Goal: Entertainment & Leisure: Browse casually

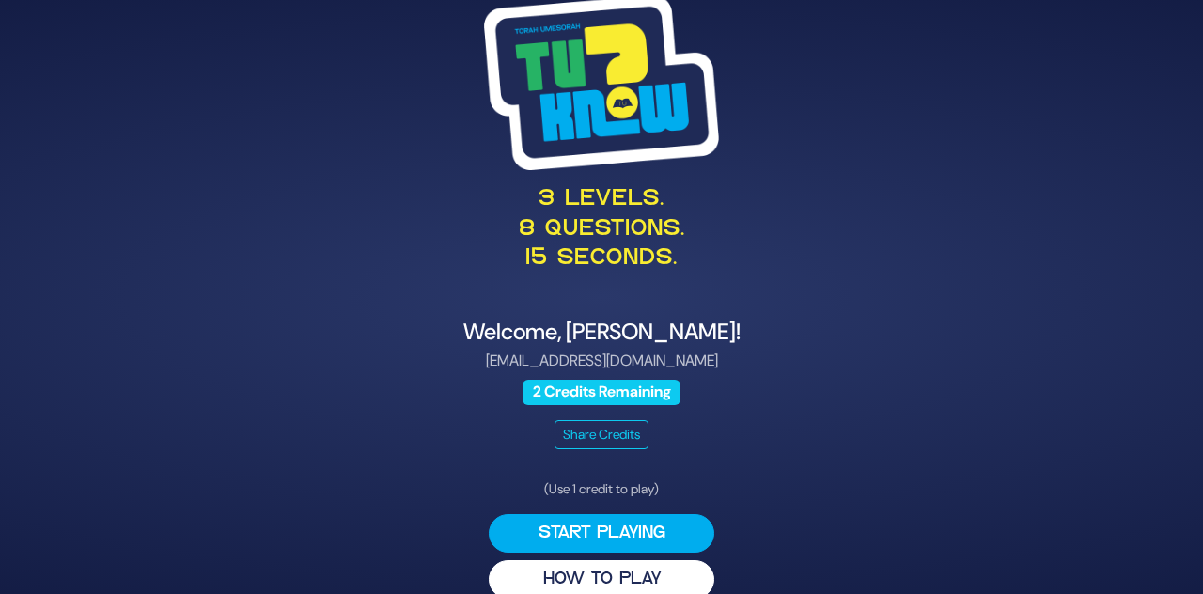
click at [671, 553] on button "Start Playing" at bounding box center [602, 533] width 226 height 39
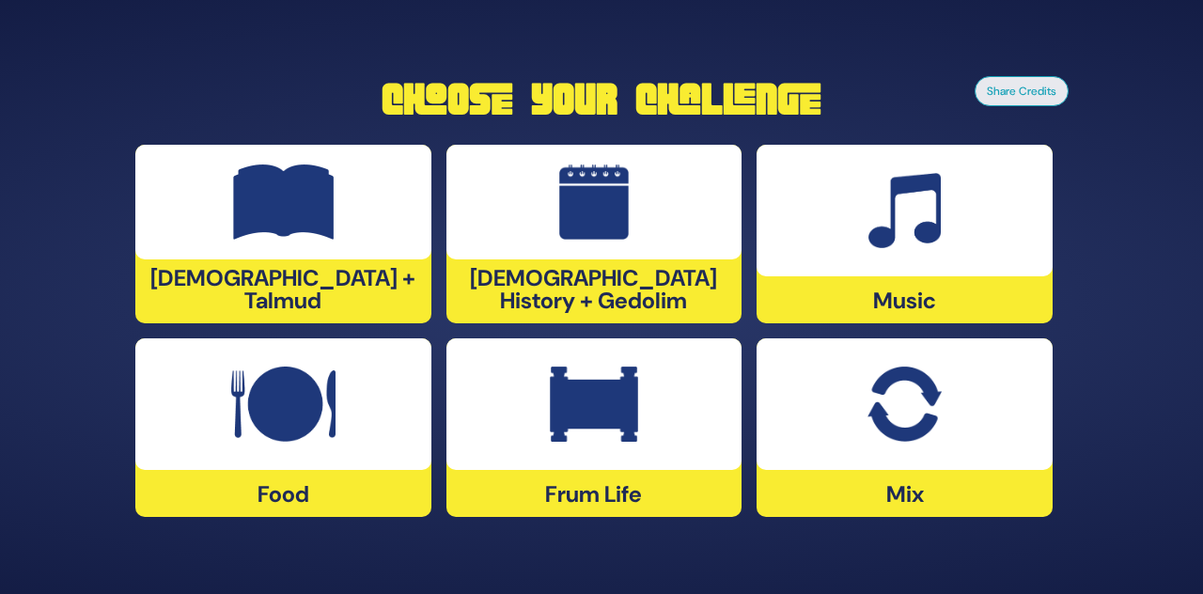
click at [301, 240] on img at bounding box center [283, 201] width 101 height 75
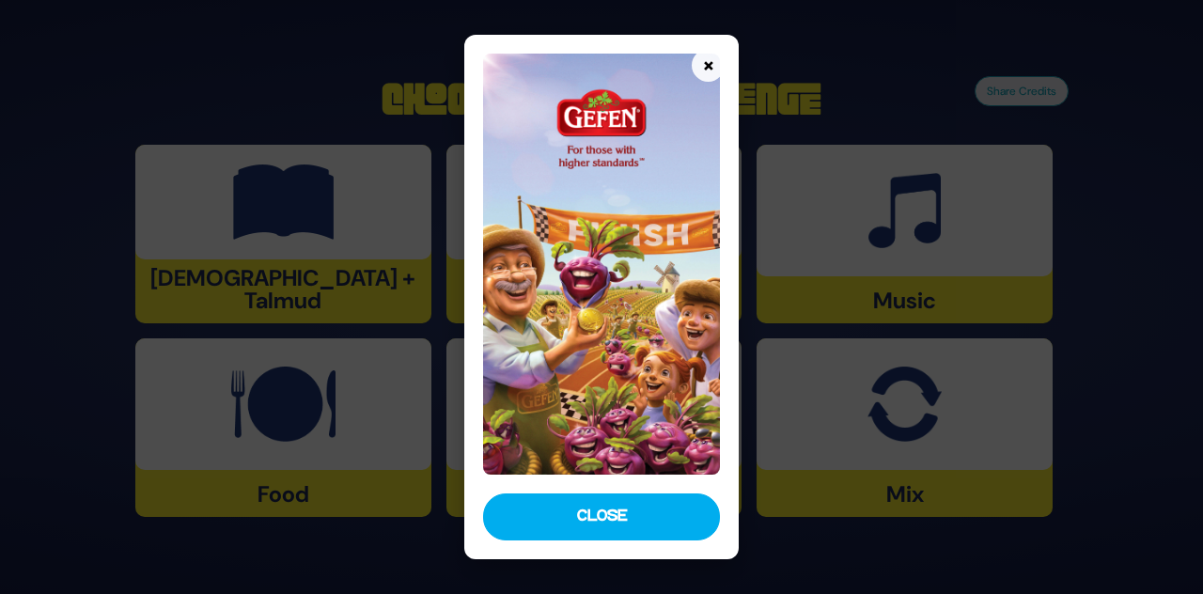
click at [645, 540] on button "Close" at bounding box center [601, 516] width 237 height 47
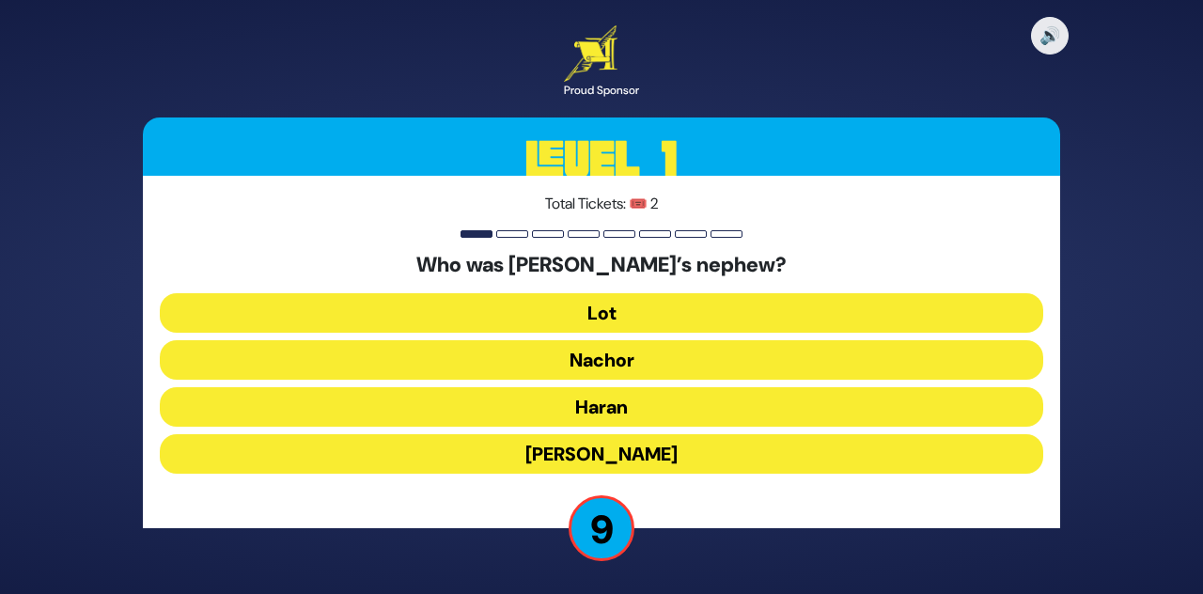
click at [604, 333] on button "Lot" at bounding box center [601, 312] width 883 height 39
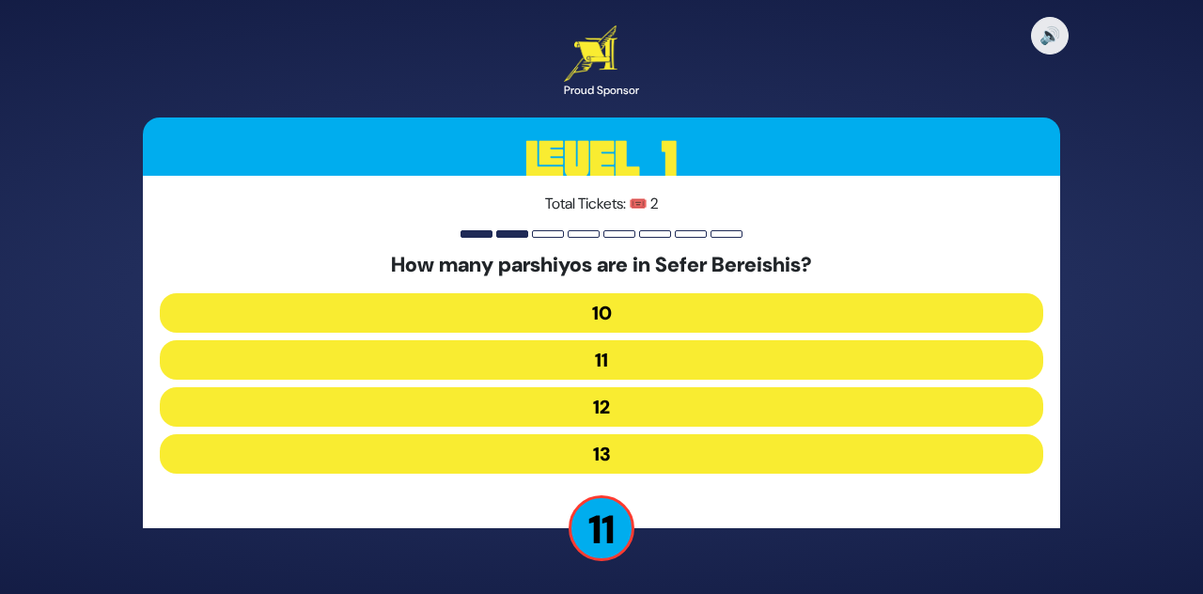
click at [637, 427] on button "12" at bounding box center [601, 406] width 883 height 39
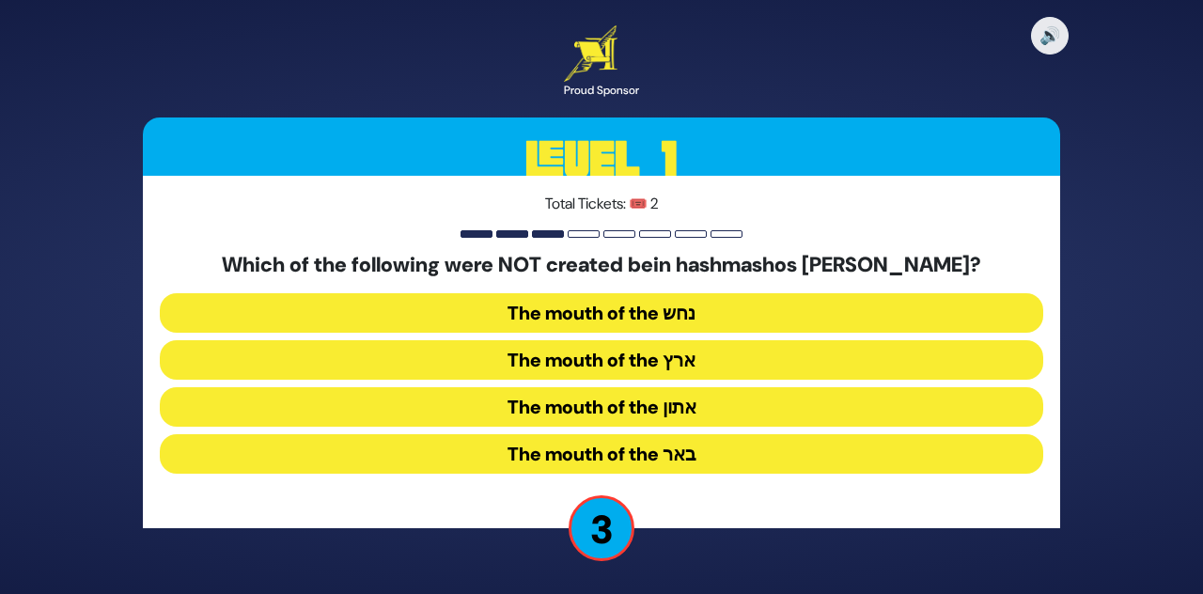
click at [725, 333] on button "The mouth of the נחש" at bounding box center [601, 312] width 883 height 39
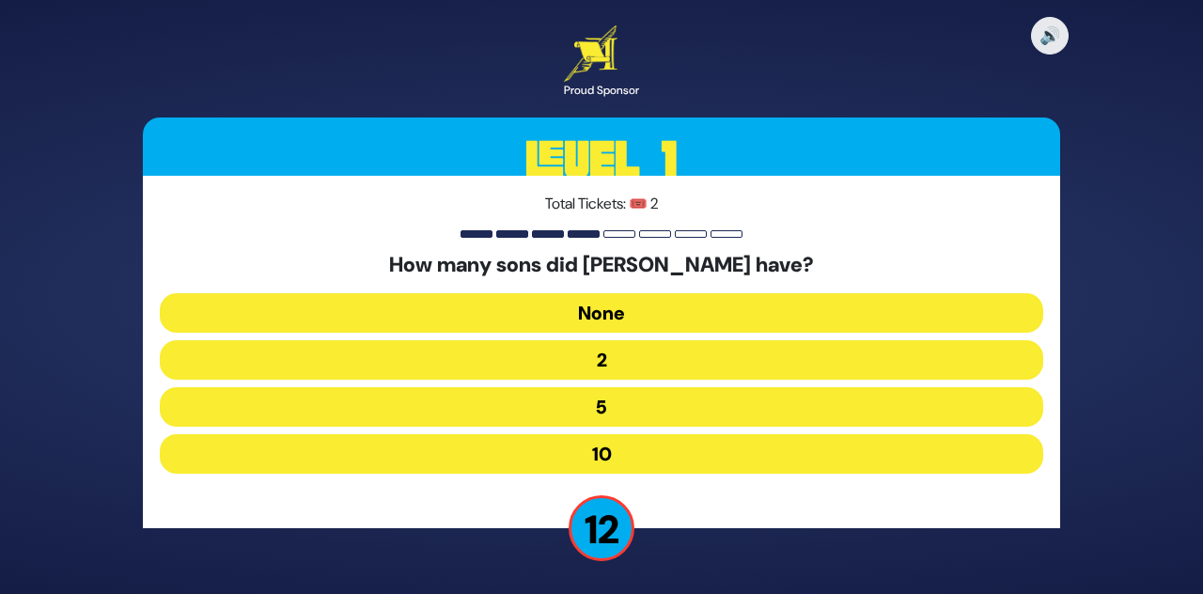
click at [637, 474] on button "10" at bounding box center [601, 453] width 883 height 39
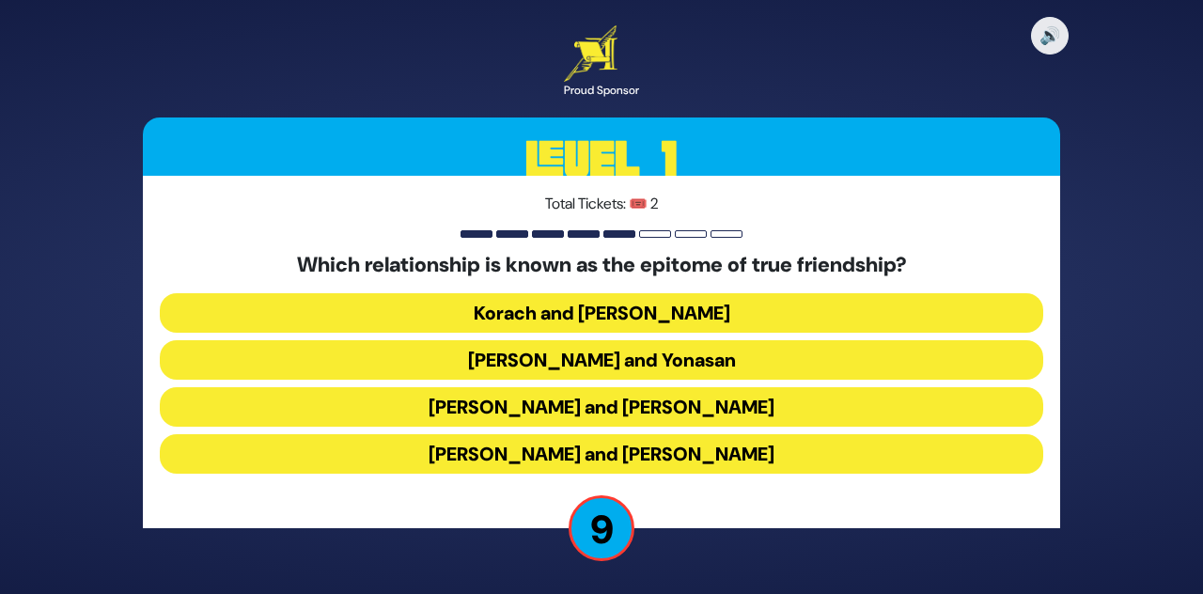
click at [781, 380] on button "[PERSON_NAME] and Yonasan" at bounding box center [601, 359] width 883 height 39
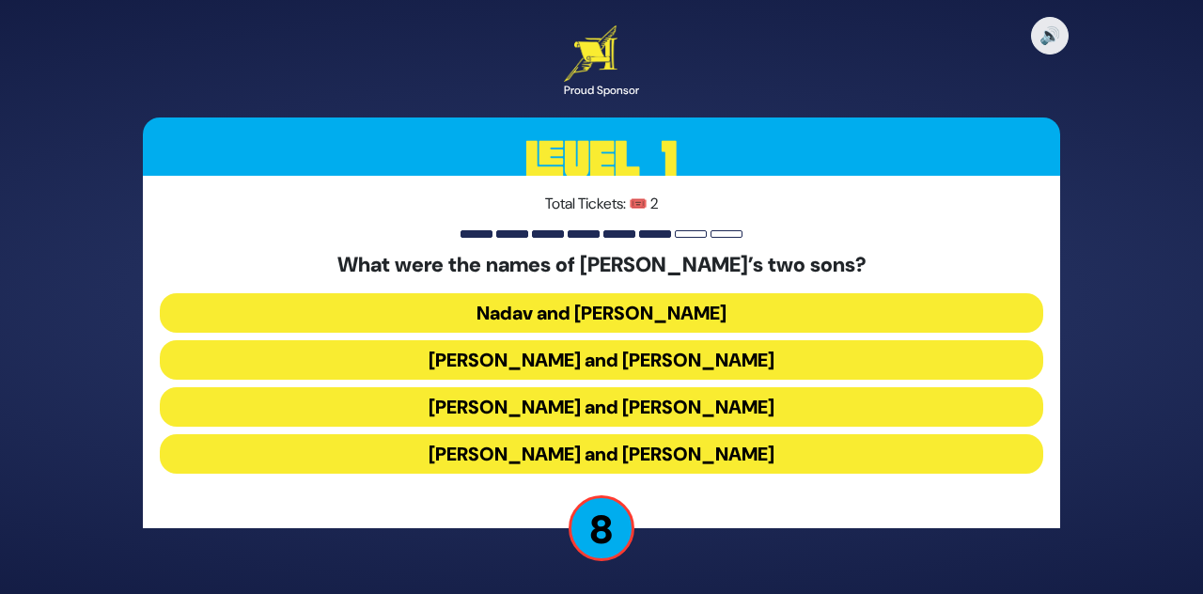
click at [843, 474] on button "[PERSON_NAME] and [PERSON_NAME]" at bounding box center [601, 453] width 883 height 39
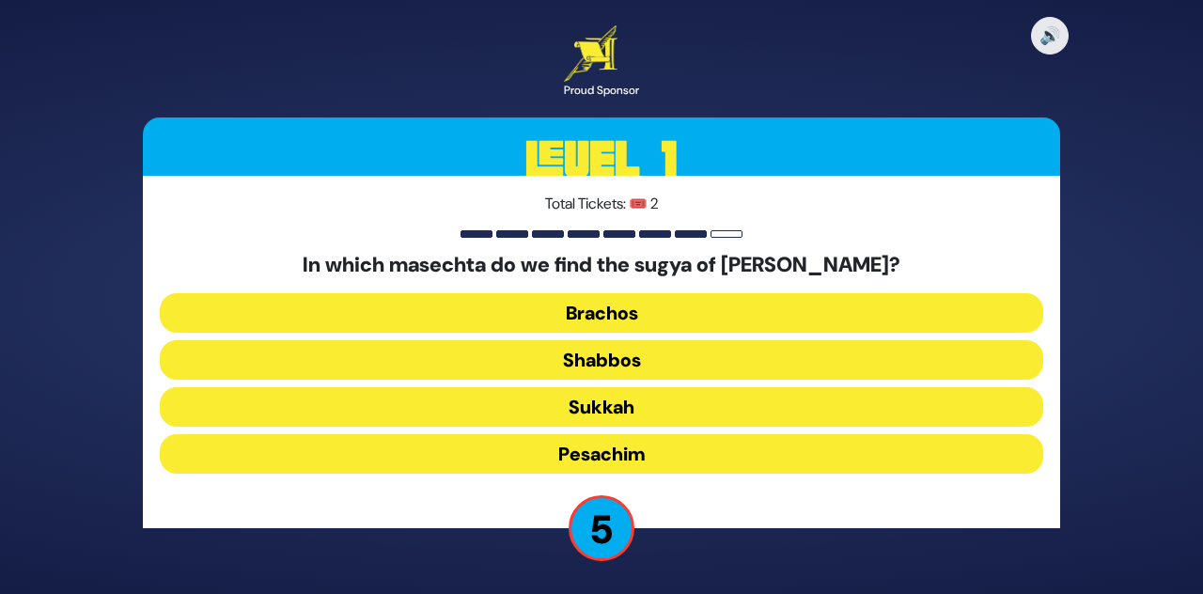
click at [886, 427] on button "Sukkah" at bounding box center [601, 406] width 883 height 39
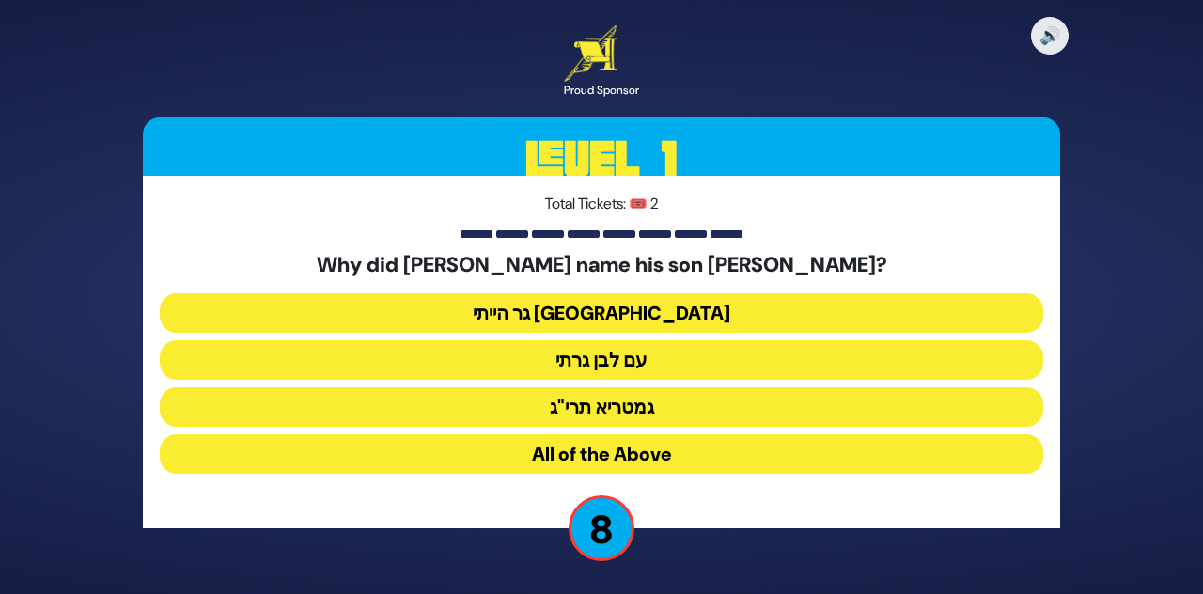
click at [832, 333] on button "גר הייתי [GEOGRAPHIC_DATA]" at bounding box center [601, 312] width 883 height 39
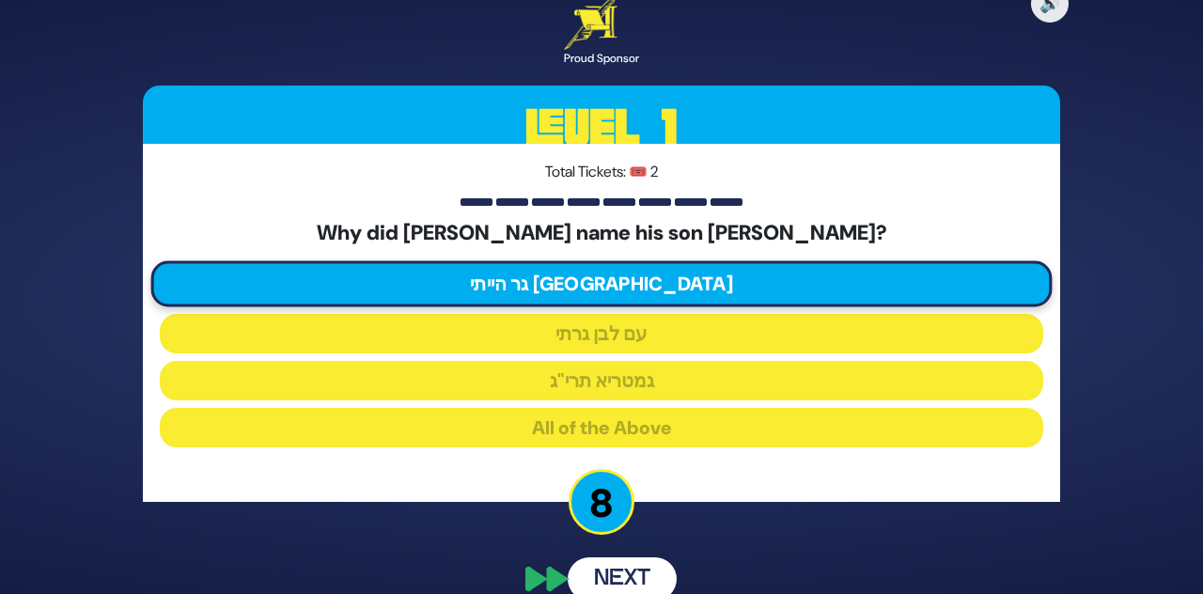
click at [628, 593] on button "Next" at bounding box center [622, 578] width 109 height 43
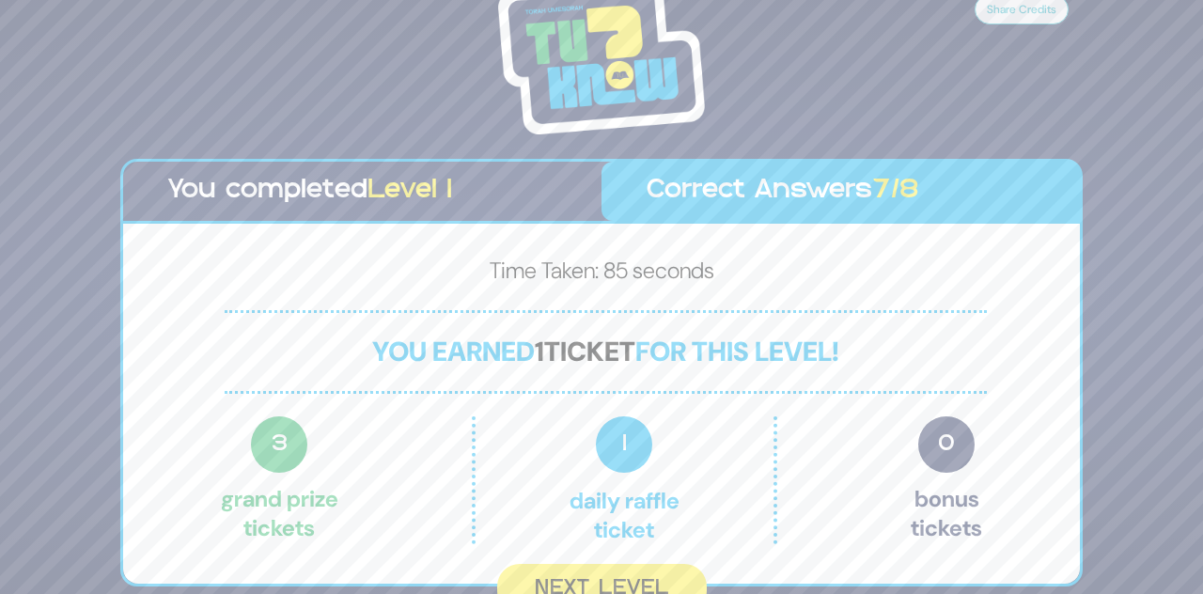
click at [622, 593] on button "Next Level" at bounding box center [602, 589] width 210 height 50
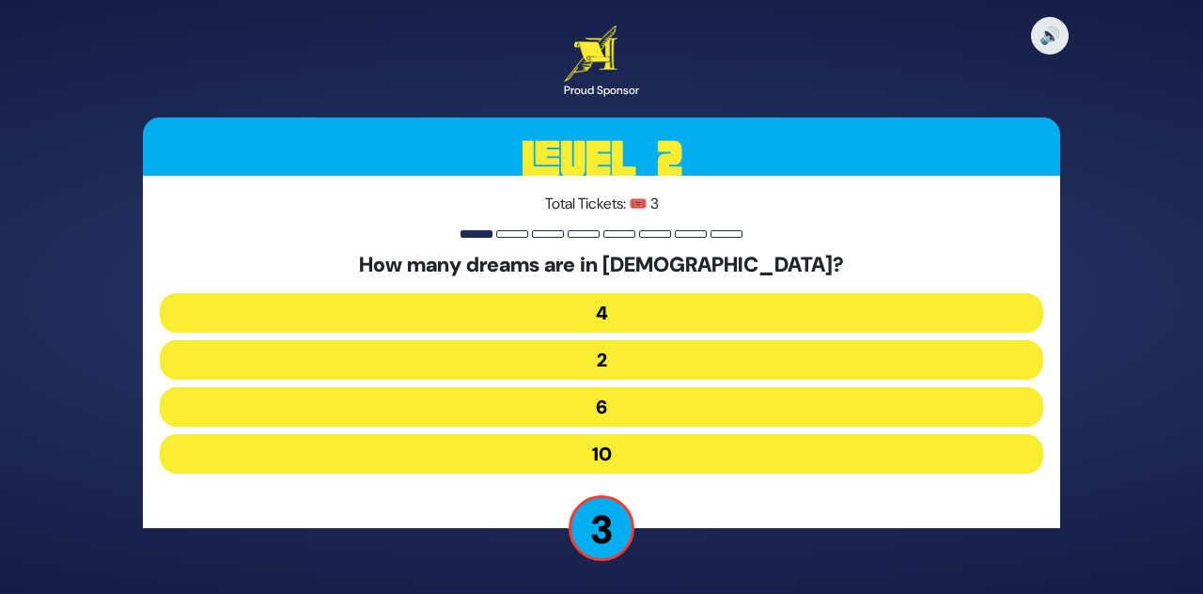
click at [705, 333] on button "4" at bounding box center [601, 312] width 883 height 39
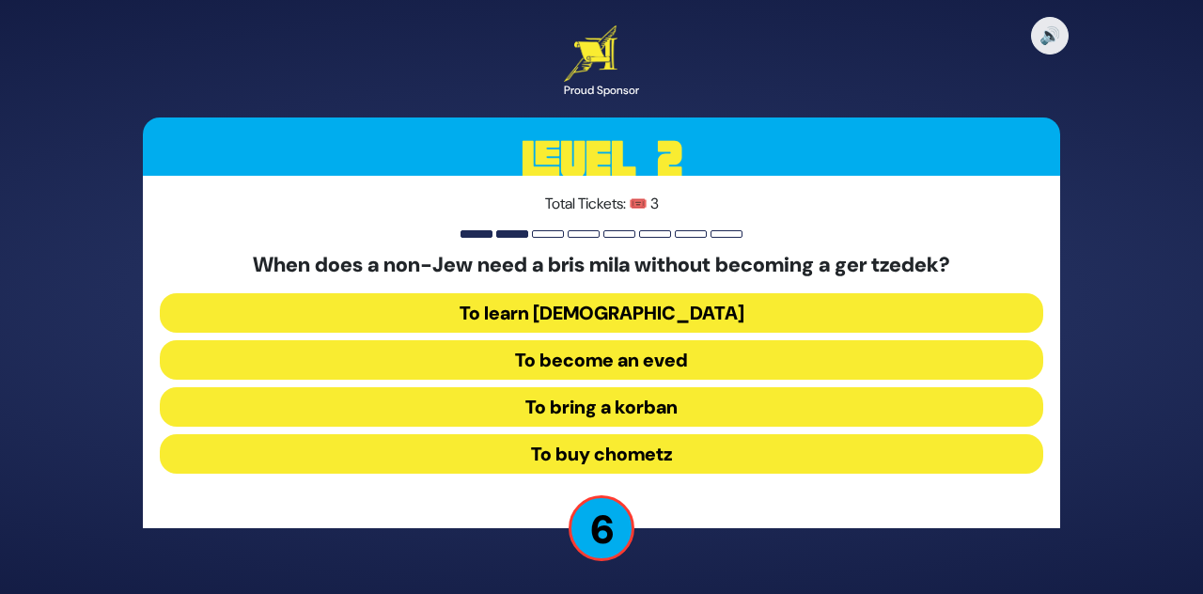
click at [719, 380] on button "To become an eved" at bounding box center [601, 359] width 883 height 39
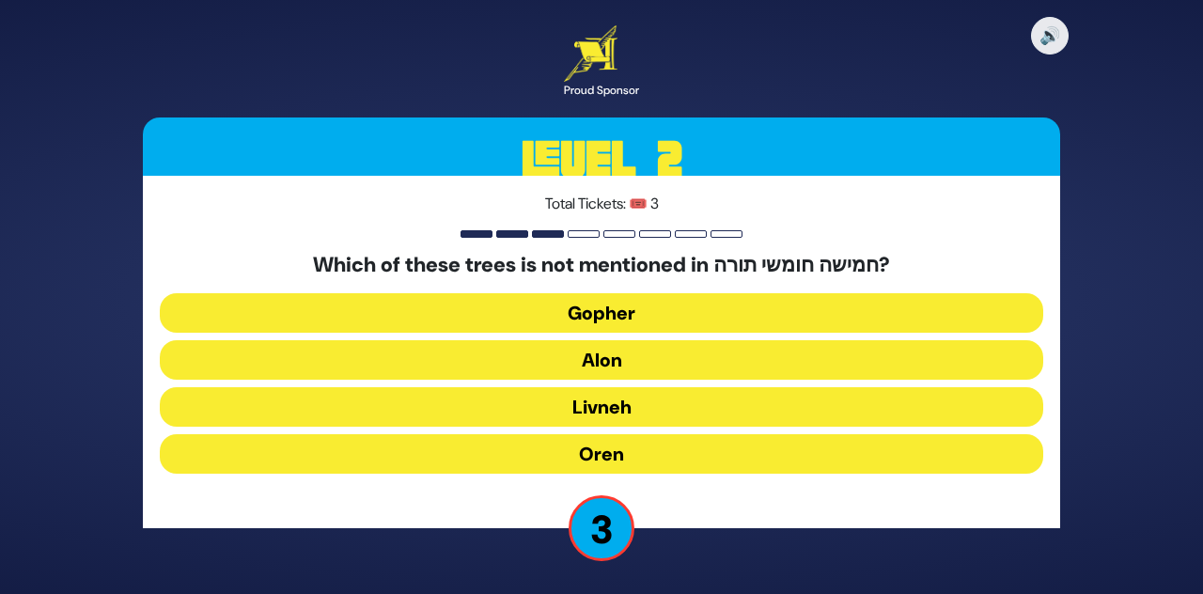
click at [742, 474] on button "Oren" at bounding box center [601, 453] width 883 height 39
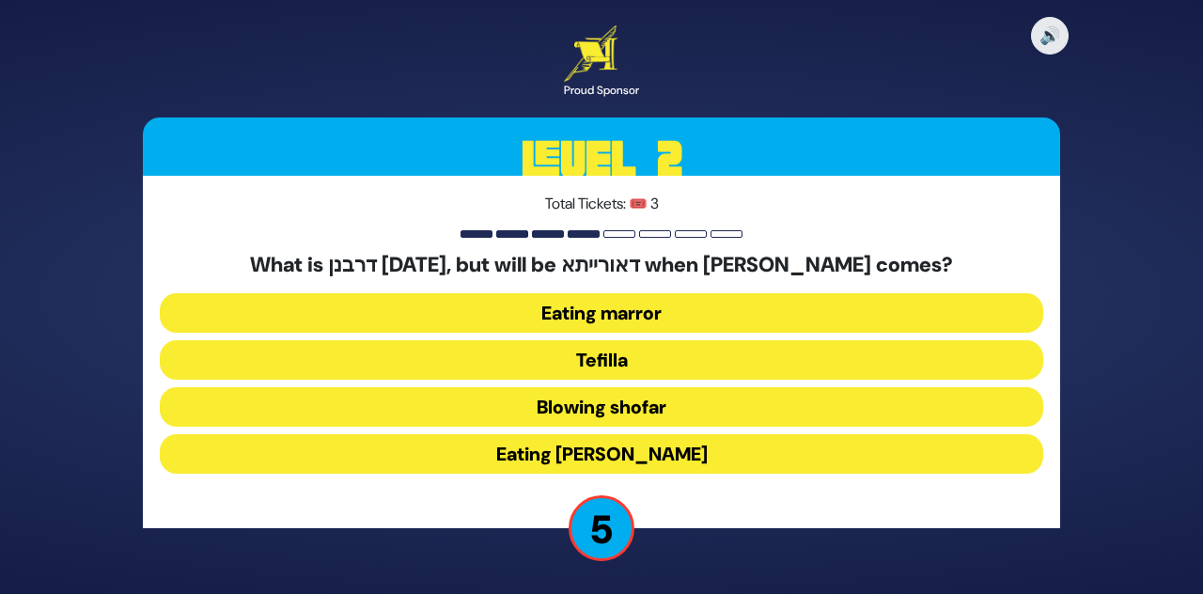
click at [746, 333] on button "Eating marror" at bounding box center [601, 312] width 883 height 39
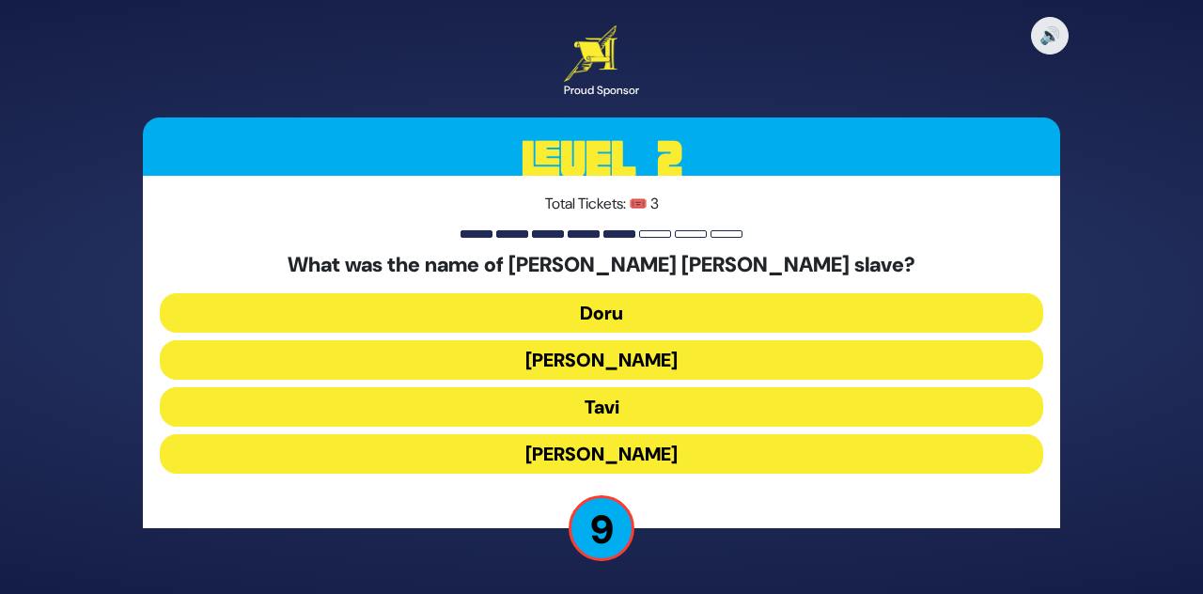
click at [664, 427] on button "Tavi" at bounding box center [601, 406] width 883 height 39
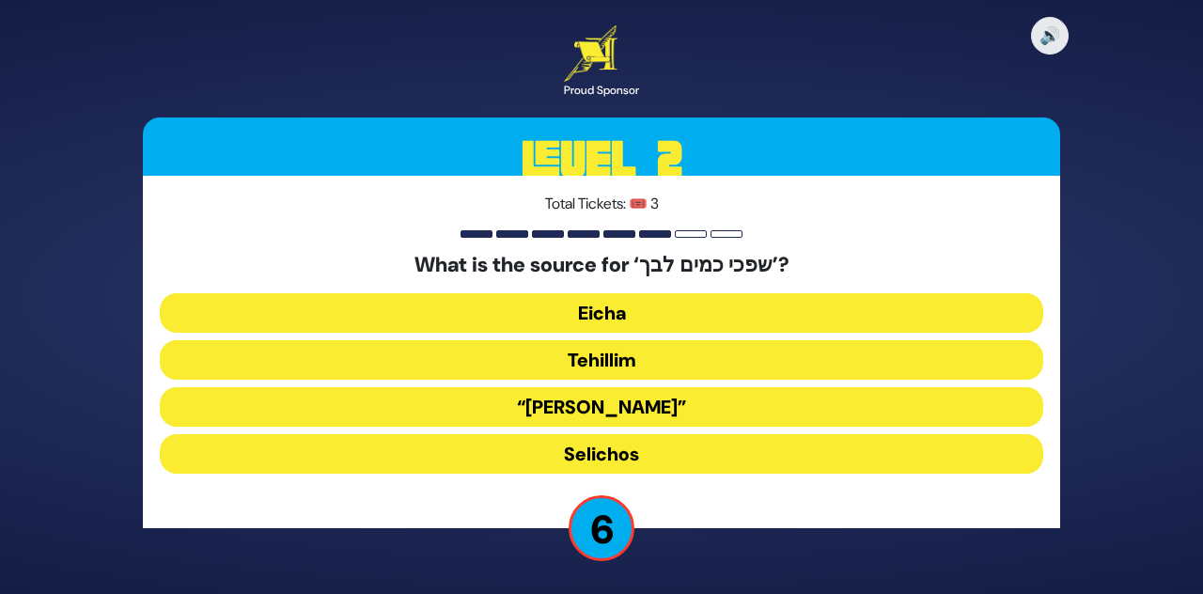
click at [722, 333] on button "Eicha" at bounding box center [601, 312] width 883 height 39
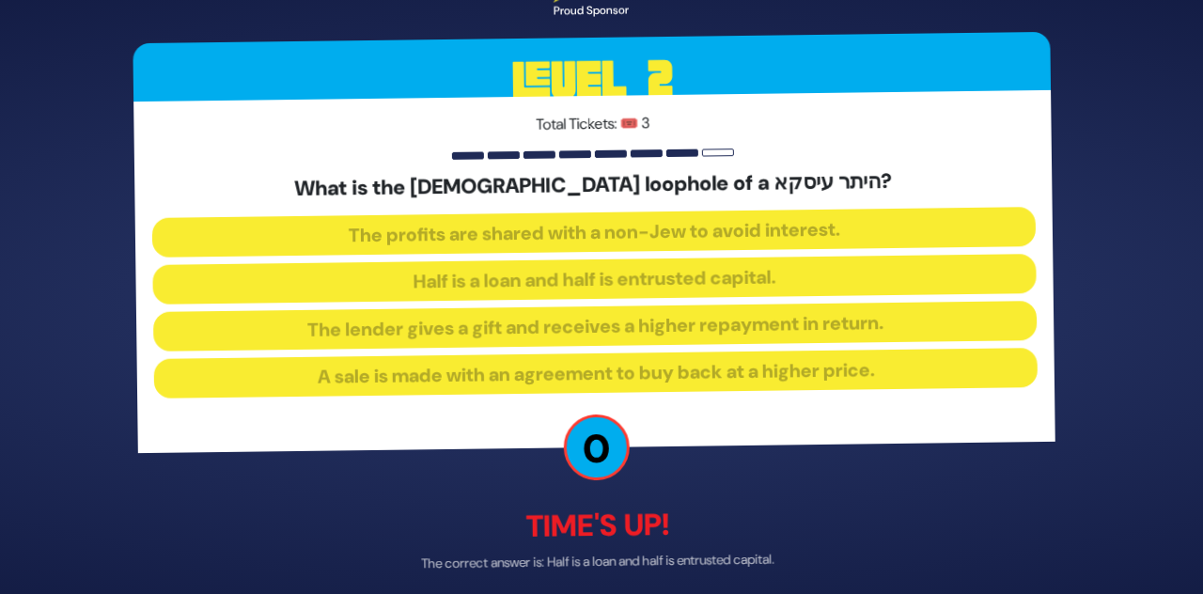
click at [786, 500] on div "🔊 Proud Sponsor Level 2 Total Tickets: 🎟️ 3 What is the halachic loophole of a …" at bounding box center [601, 297] width 962 height 748
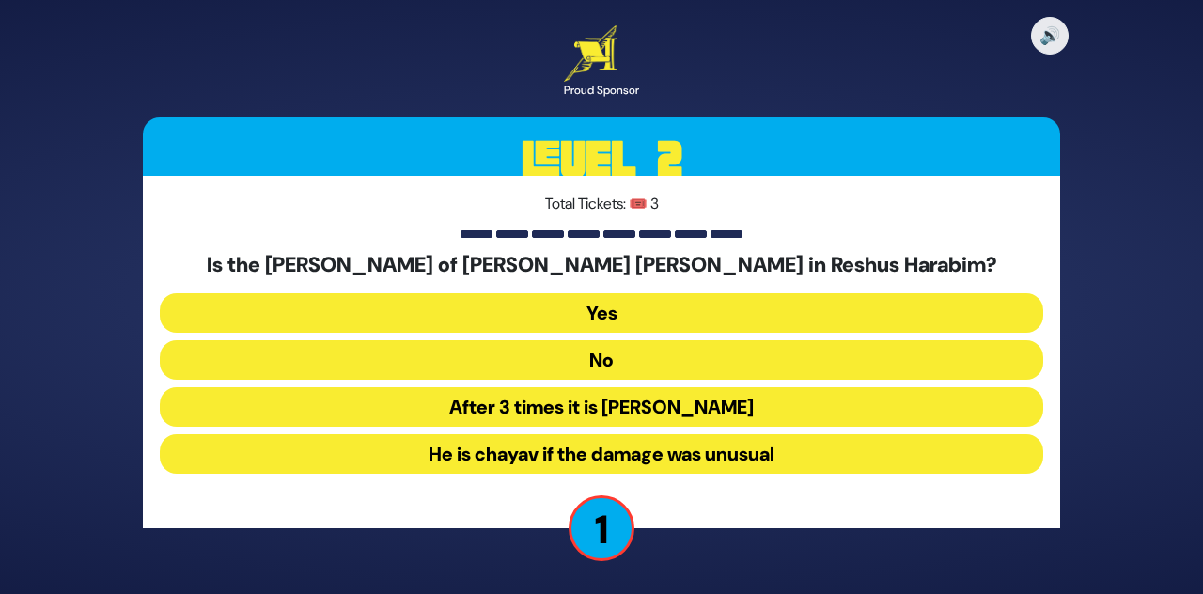
click at [801, 380] on button "No" at bounding box center [601, 359] width 883 height 39
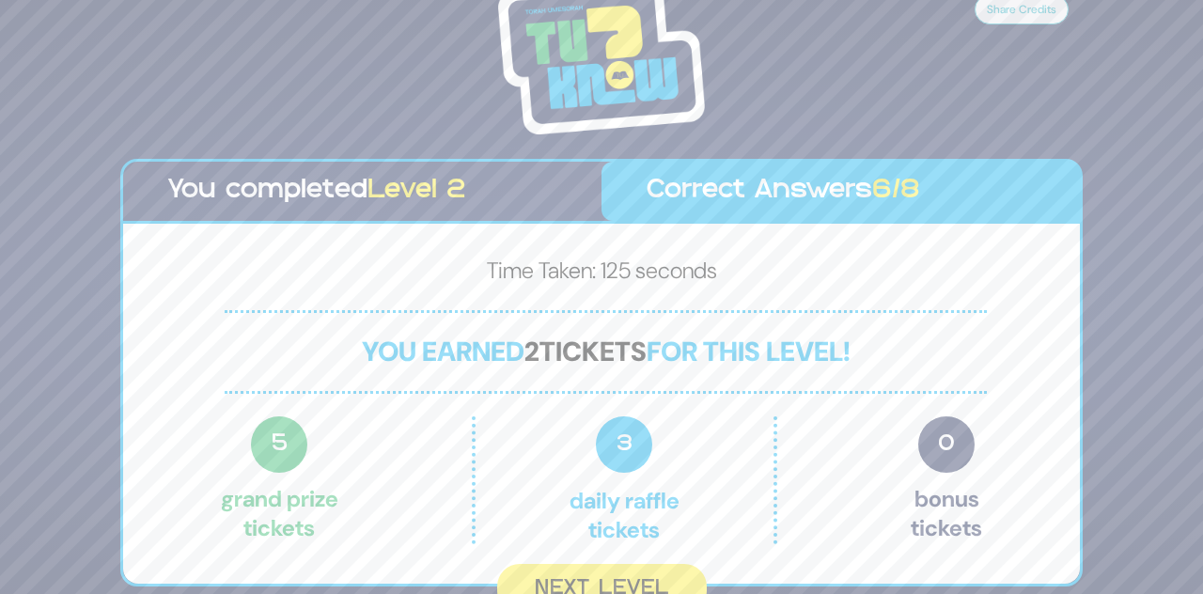
click at [639, 593] on button "Next Level" at bounding box center [602, 589] width 210 height 50
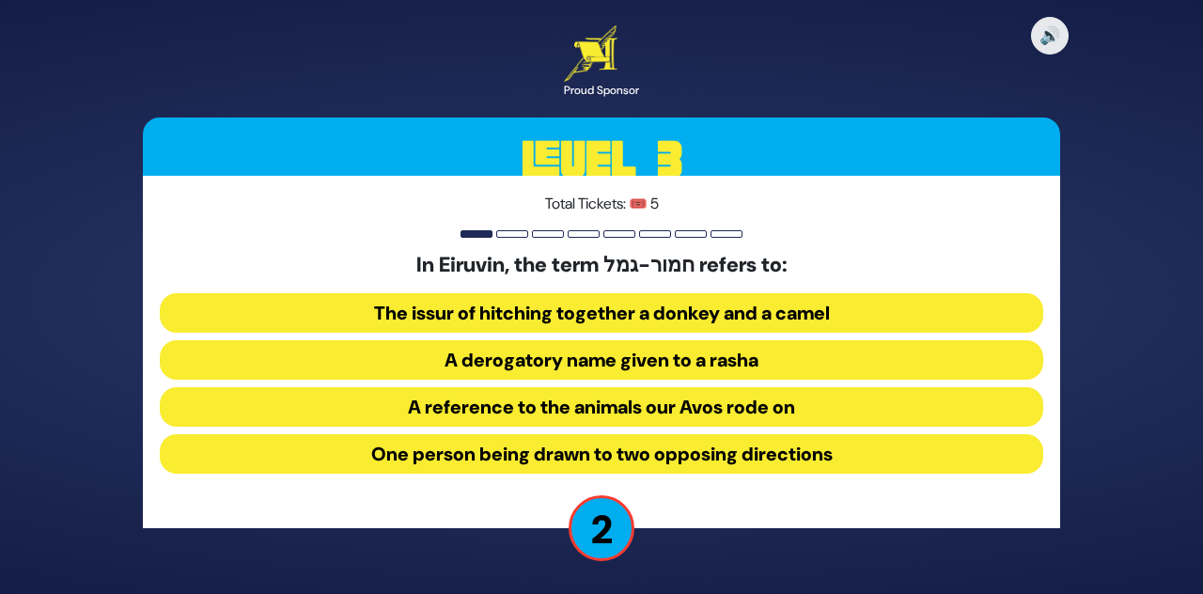
click at [919, 380] on button "A derogatory name given to a rasha" at bounding box center [601, 359] width 883 height 39
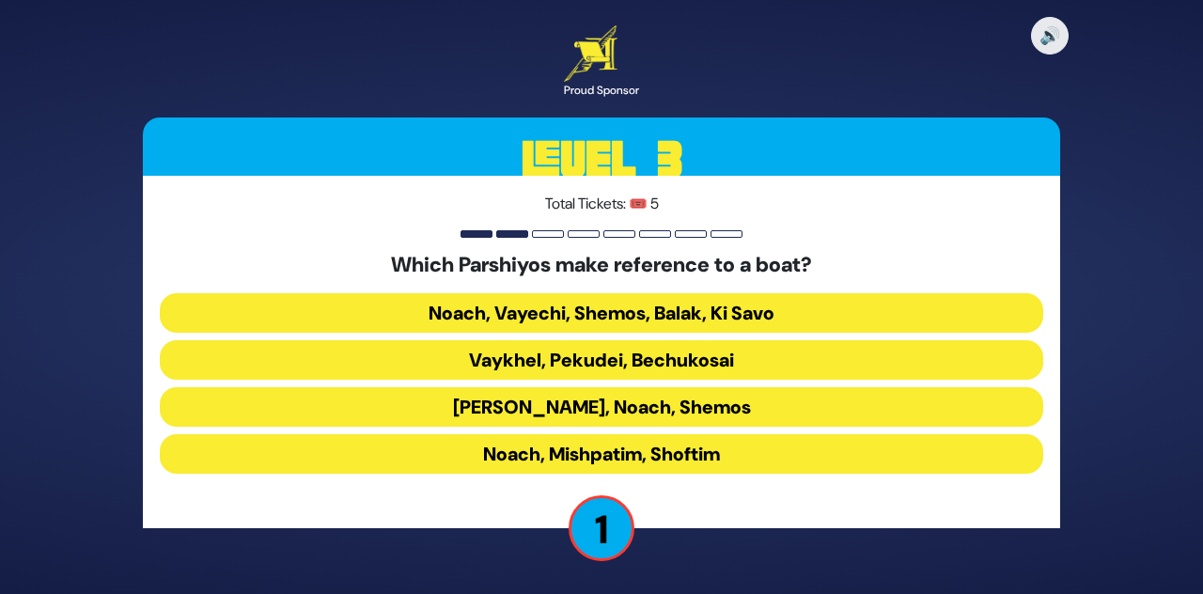
click at [646, 333] on button "Noach, Vayechi, Shemos, Balak, Ki Savo" at bounding box center [601, 312] width 883 height 39
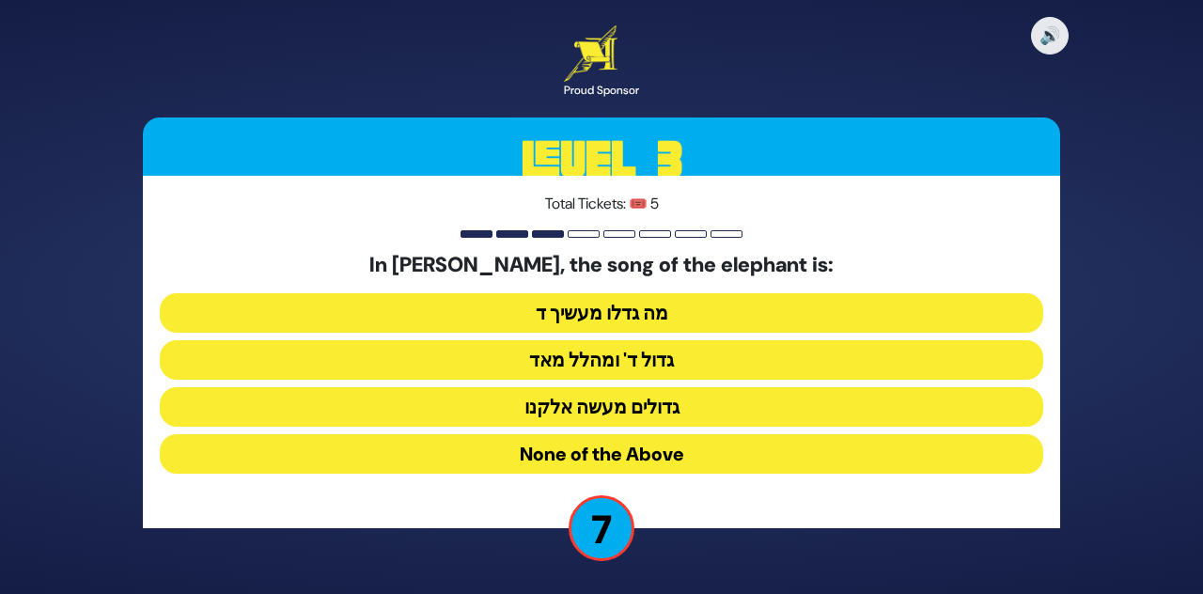
click at [789, 474] on button "None of the Above" at bounding box center [601, 453] width 883 height 39
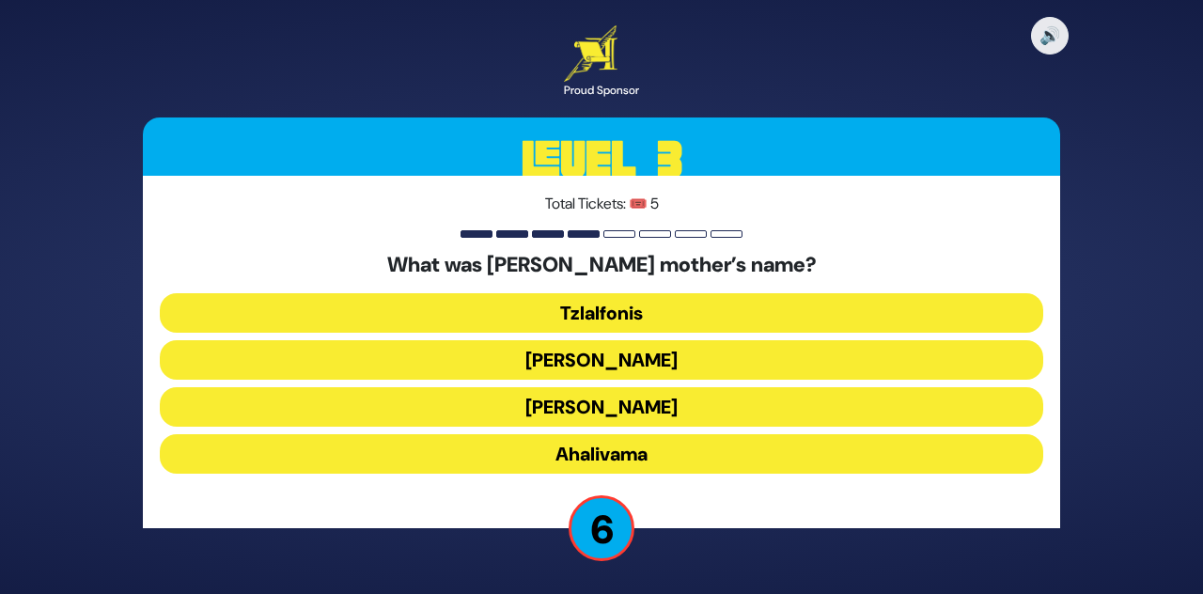
click at [647, 427] on button "[PERSON_NAME]" at bounding box center [601, 406] width 883 height 39
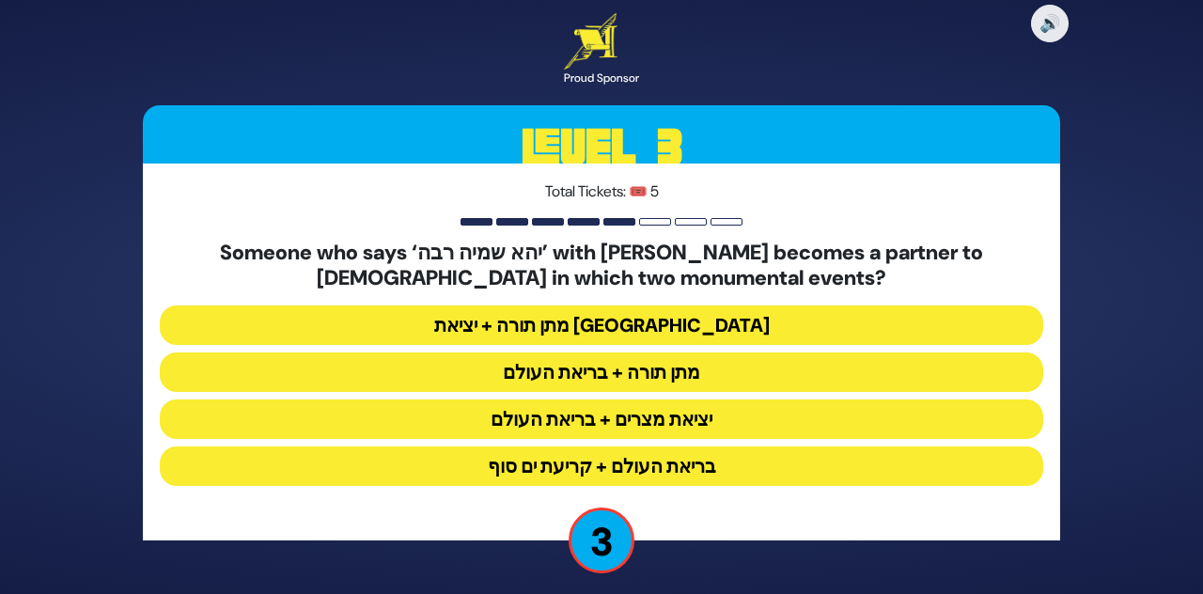
click at [742, 345] on button "מתן תורה + יציאת [GEOGRAPHIC_DATA]" at bounding box center [601, 324] width 883 height 39
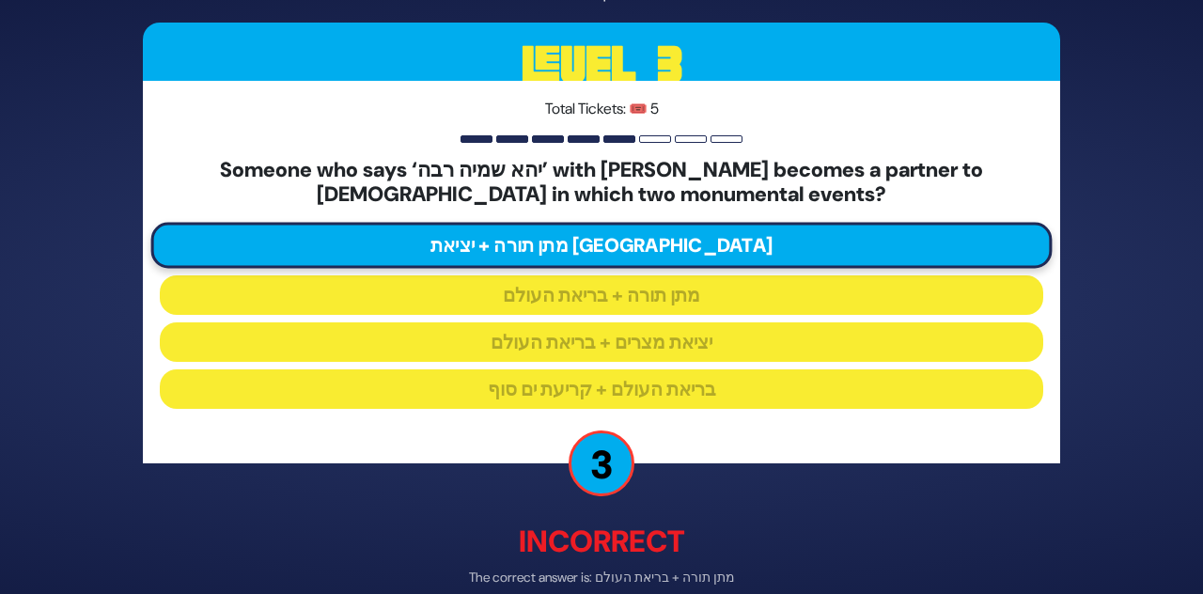
scroll to position [47, 0]
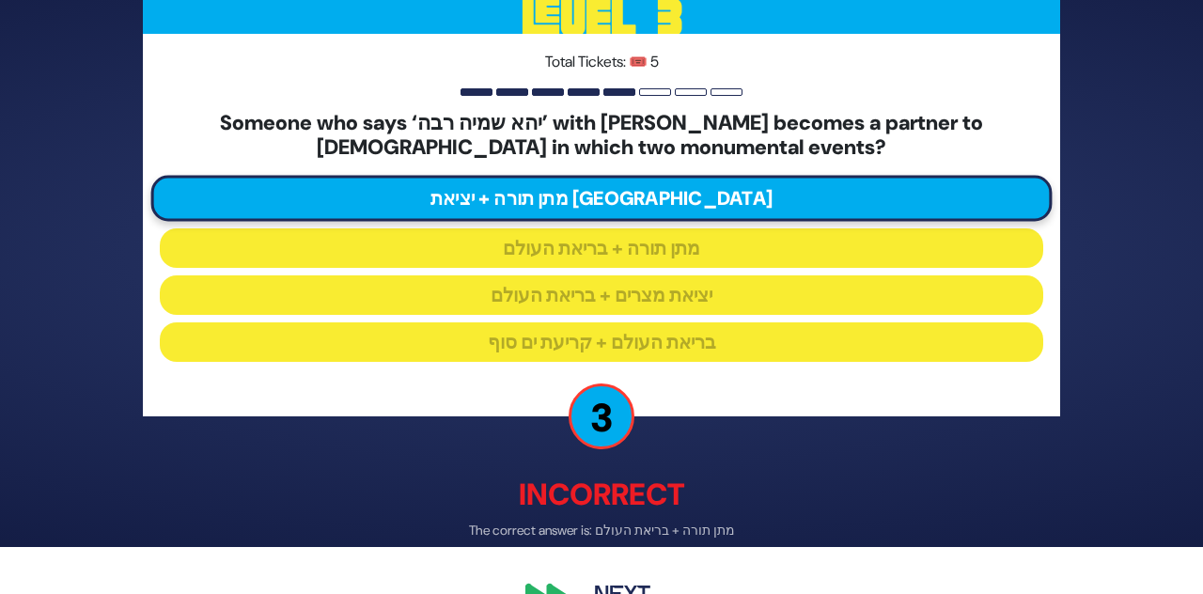
click at [615, 593] on button "Next" at bounding box center [622, 594] width 109 height 43
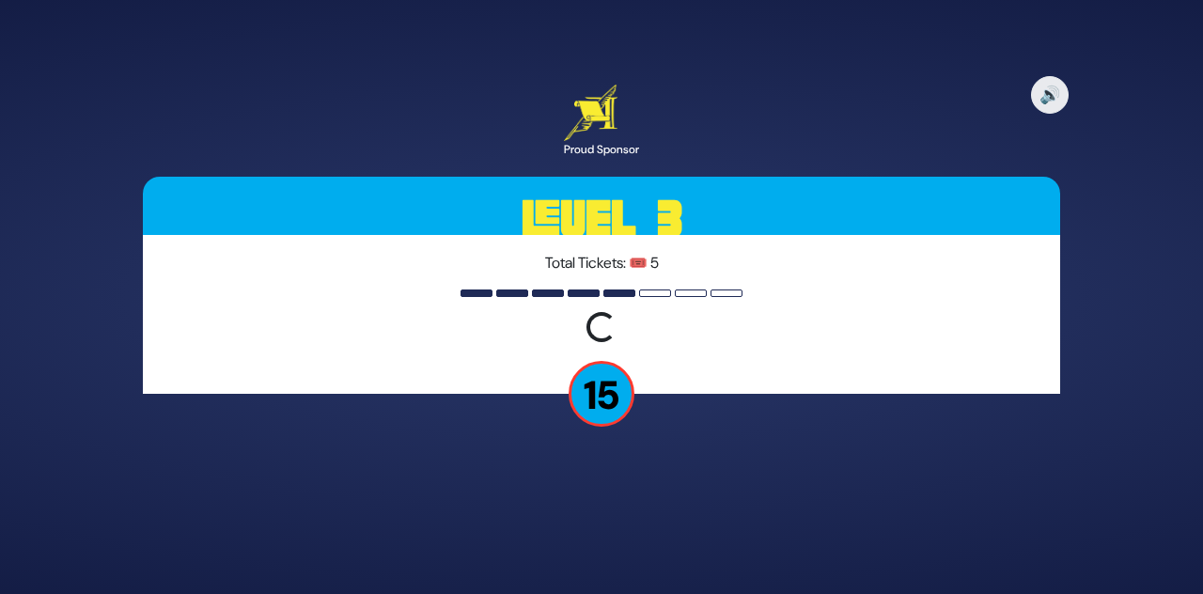
scroll to position [0, 0]
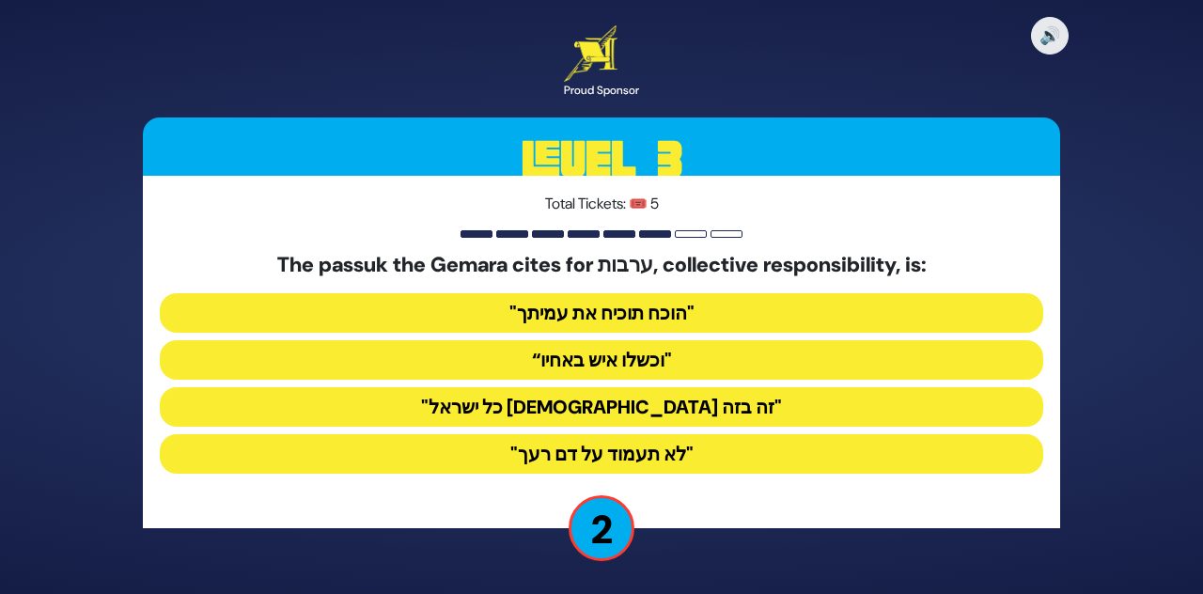
click at [635, 333] on button ""הוכח תוכיח את עמיתך"" at bounding box center [601, 312] width 883 height 39
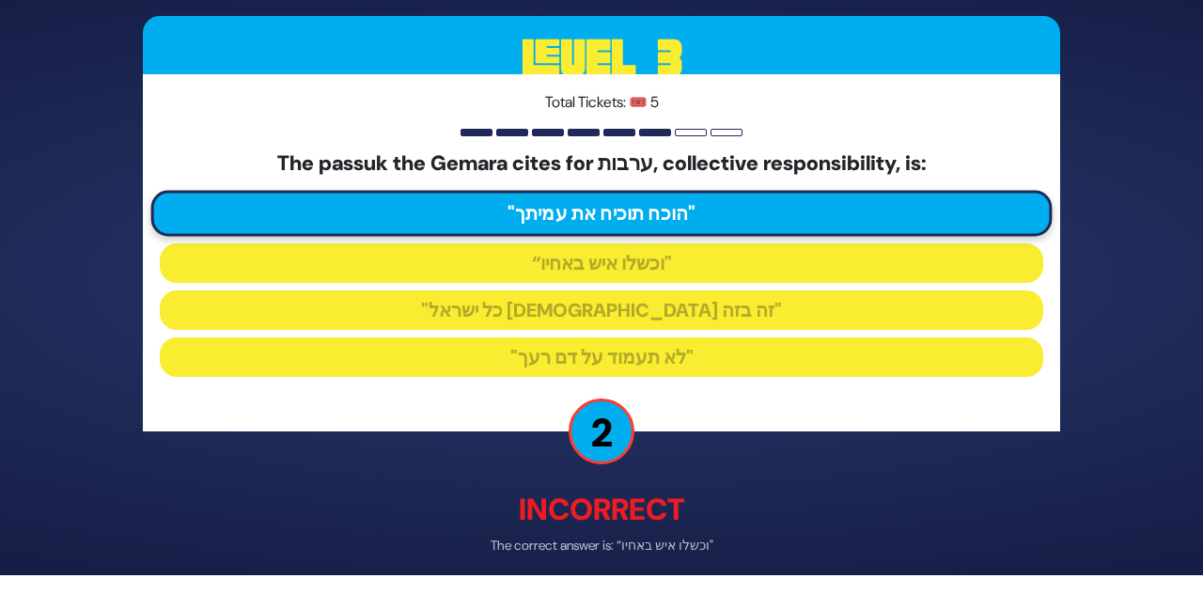
scroll to position [34, 0]
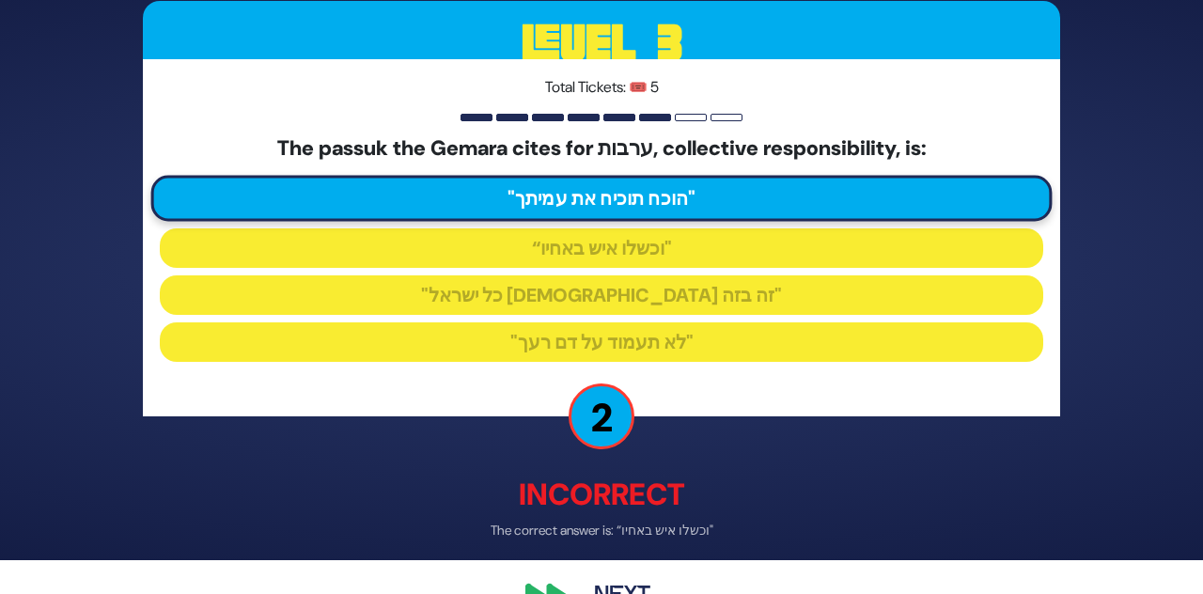
click at [620, 593] on button "Next" at bounding box center [622, 595] width 109 height 43
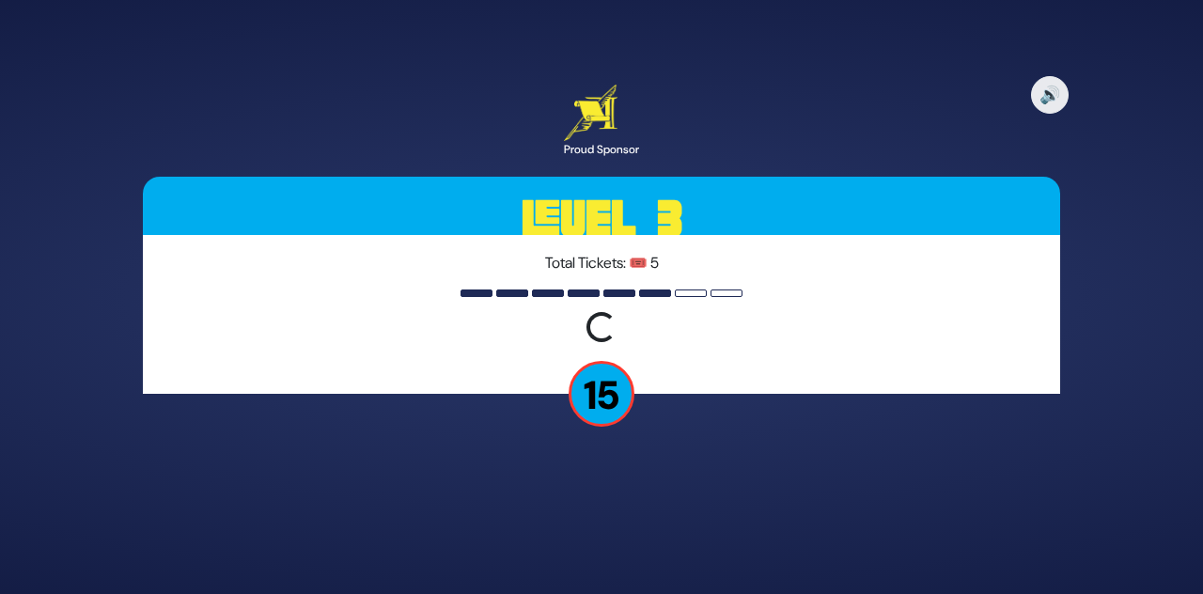
scroll to position [0, 0]
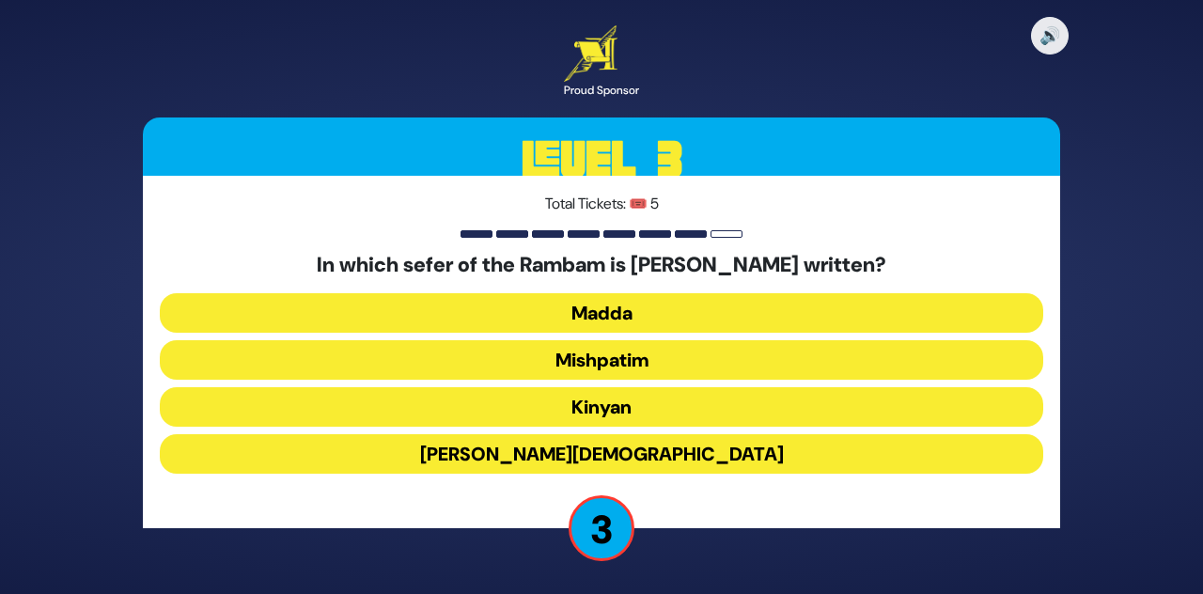
click at [915, 333] on button "Madda" at bounding box center [601, 312] width 883 height 39
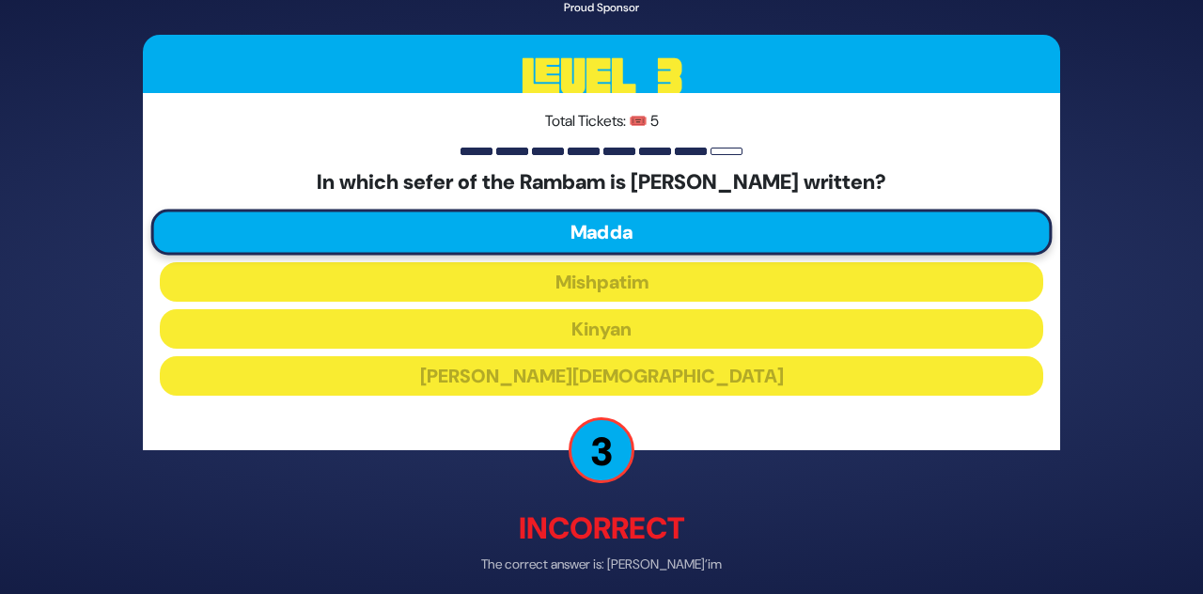
scroll to position [34, 0]
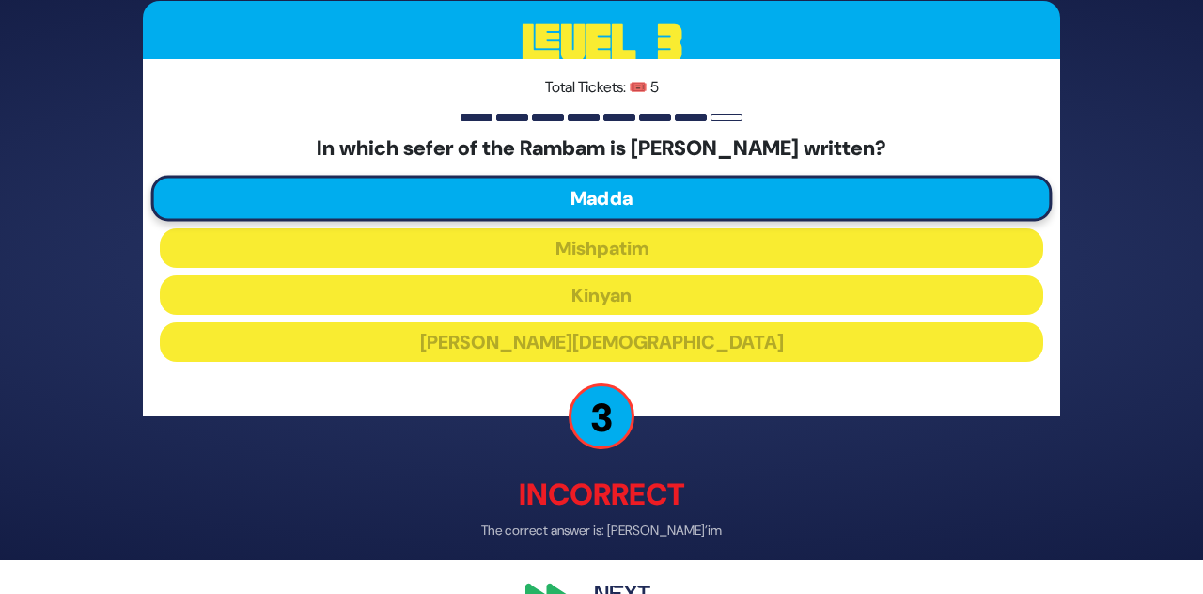
click at [632, 593] on button "Next" at bounding box center [622, 595] width 109 height 43
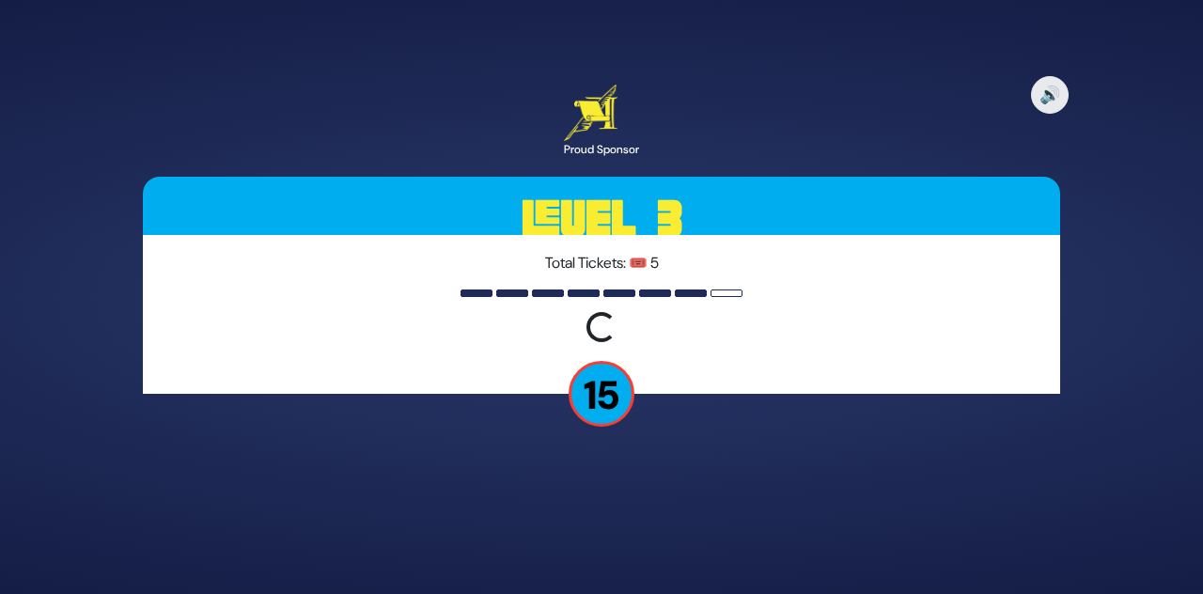
scroll to position [0, 0]
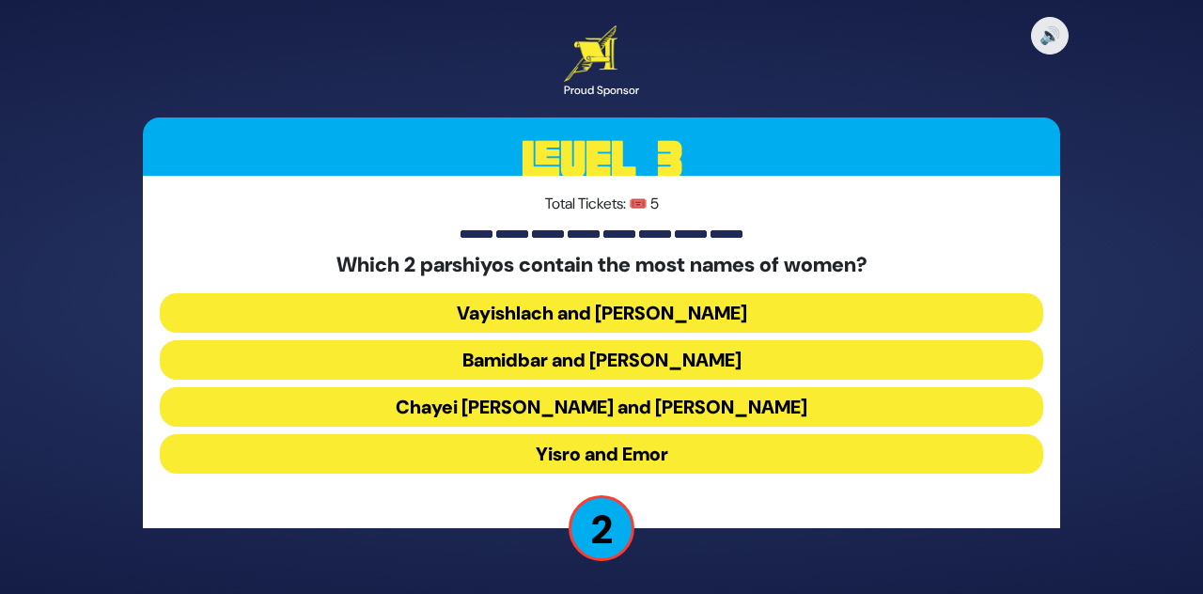
click at [893, 333] on button "Vayishlach and [PERSON_NAME]" at bounding box center [601, 312] width 883 height 39
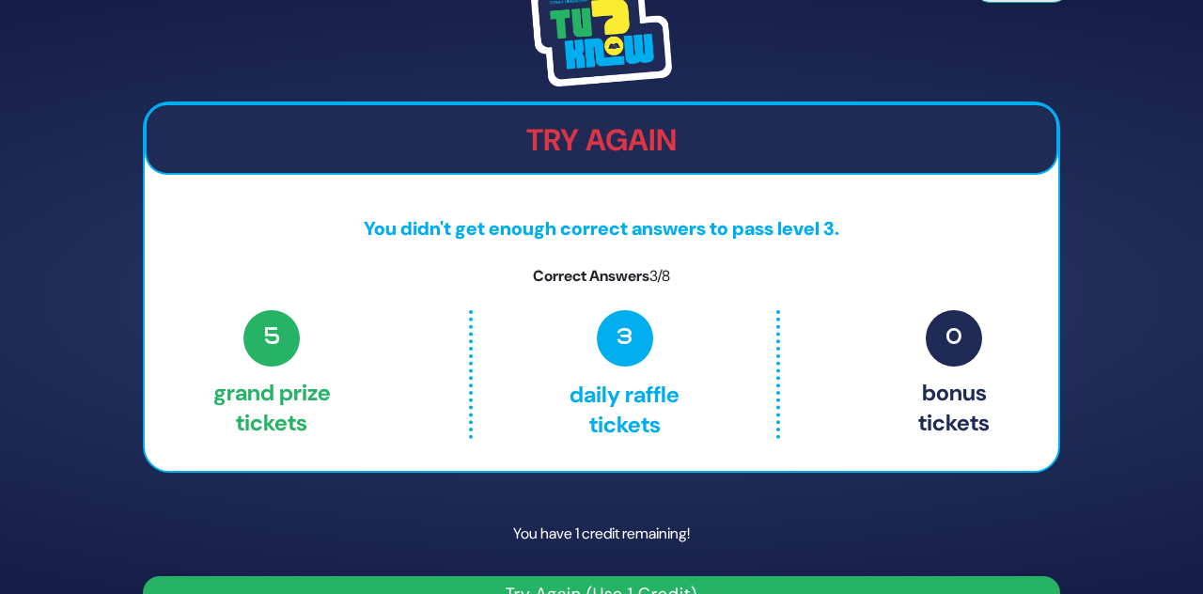
click at [616, 73] on img at bounding box center [601, 33] width 141 height 105
click at [617, 86] on img at bounding box center [601, 33] width 141 height 105
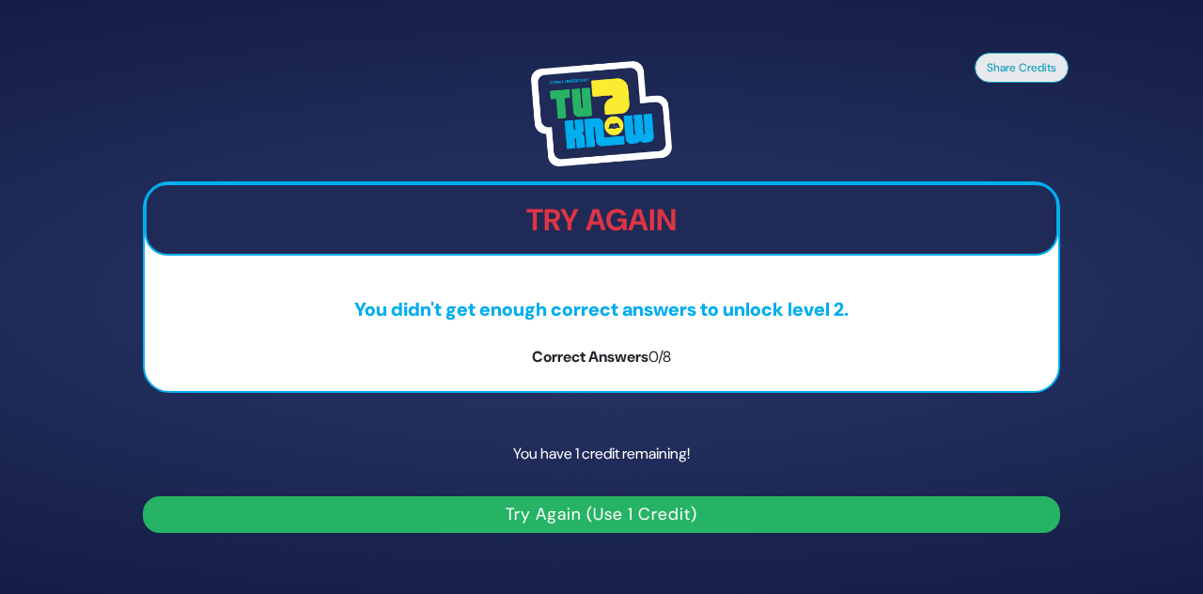
scroll to position [90, 0]
click at [587, 62] on img at bounding box center [601, 113] width 141 height 105
click at [876, 496] on button "Try Again (Use 1 Credit)" at bounding box center [601, 514] width 917 height 37
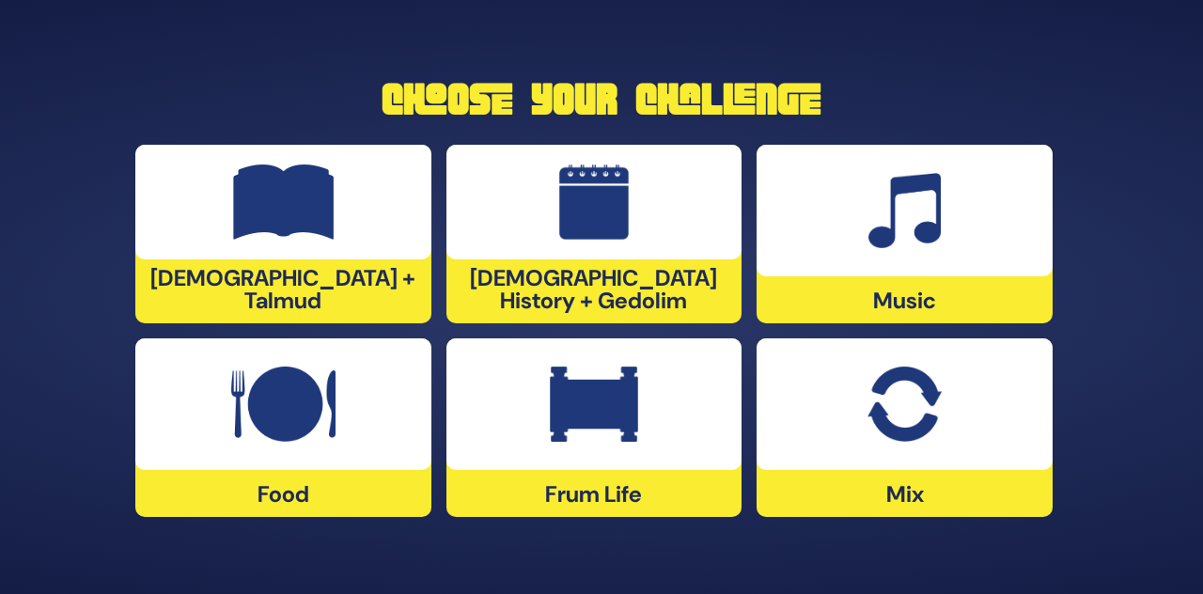
click at [637, 389] on img at bounding box center [594, 404] width 88 height 75
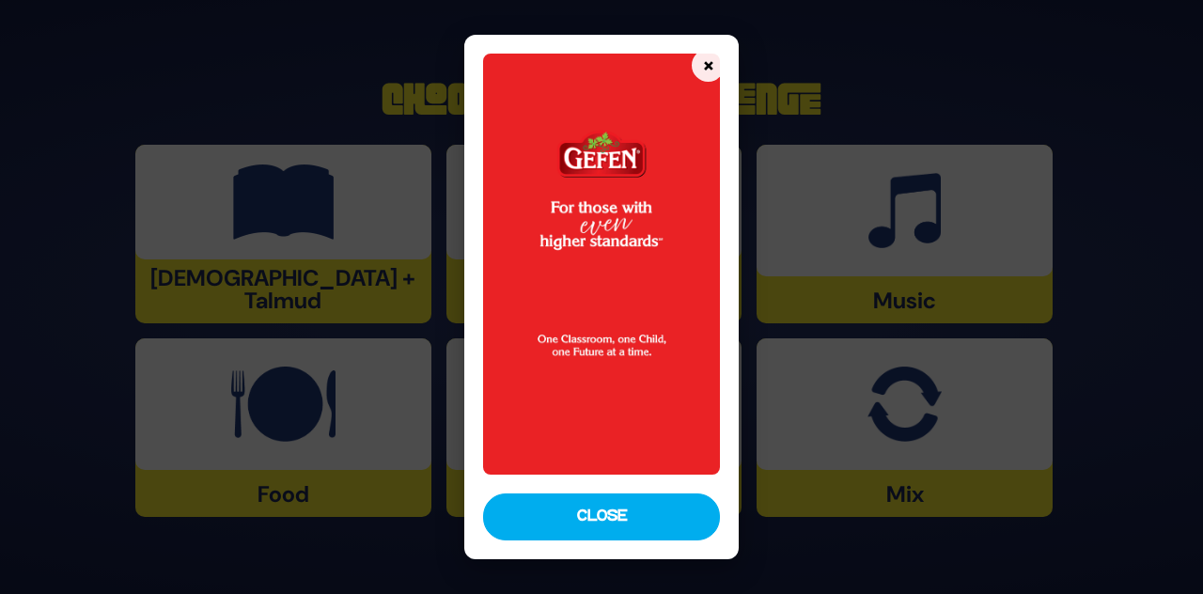
click at [628, 540] on button "Close" at bounding box center [601, 516] width 237 height 47
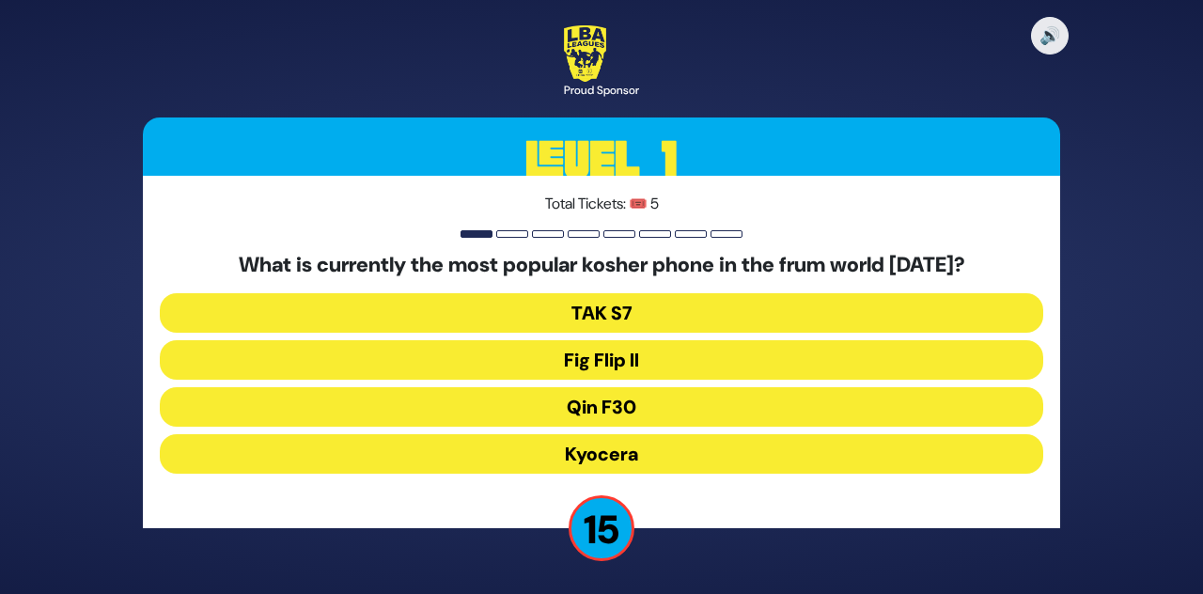
scroll to position [31, 0]
click at [936, 370] on button "Fig Flip II" at bounding box center [601, 359] width 883 height 39
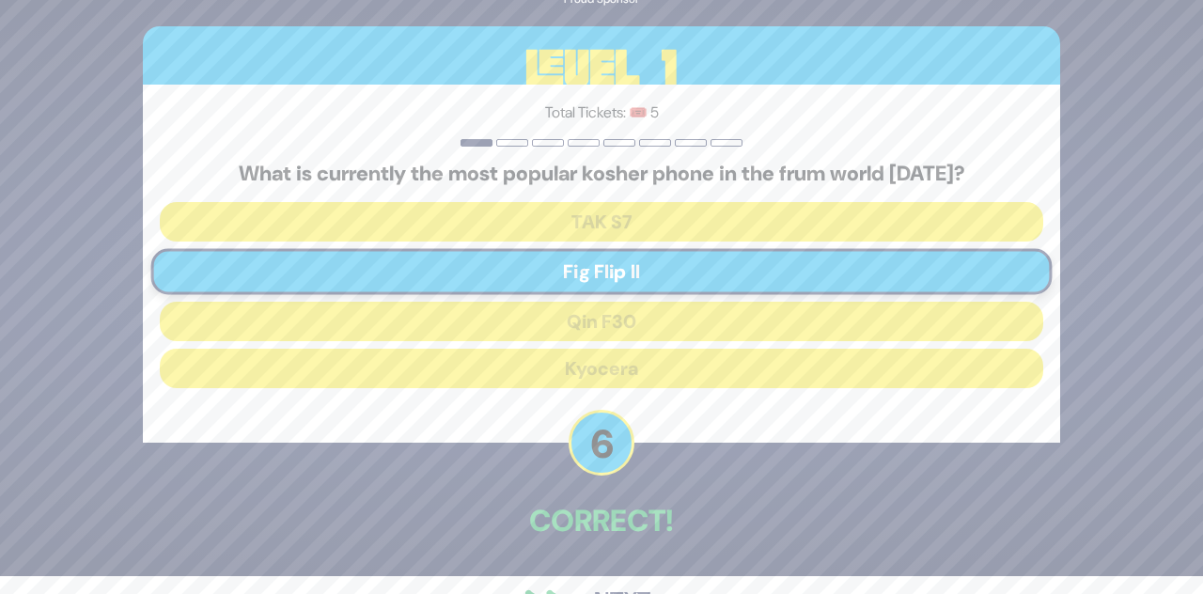
scroll to position [24, 0]
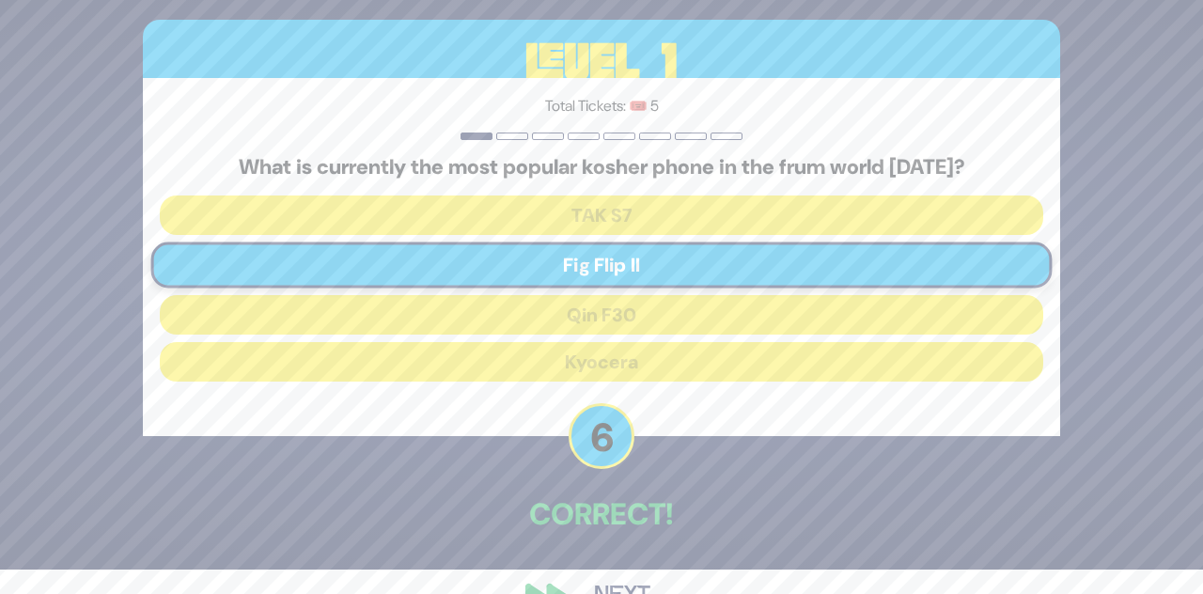
click at [611, 593] on button "Next" at bounding box center [622, 595] width 109 height 43
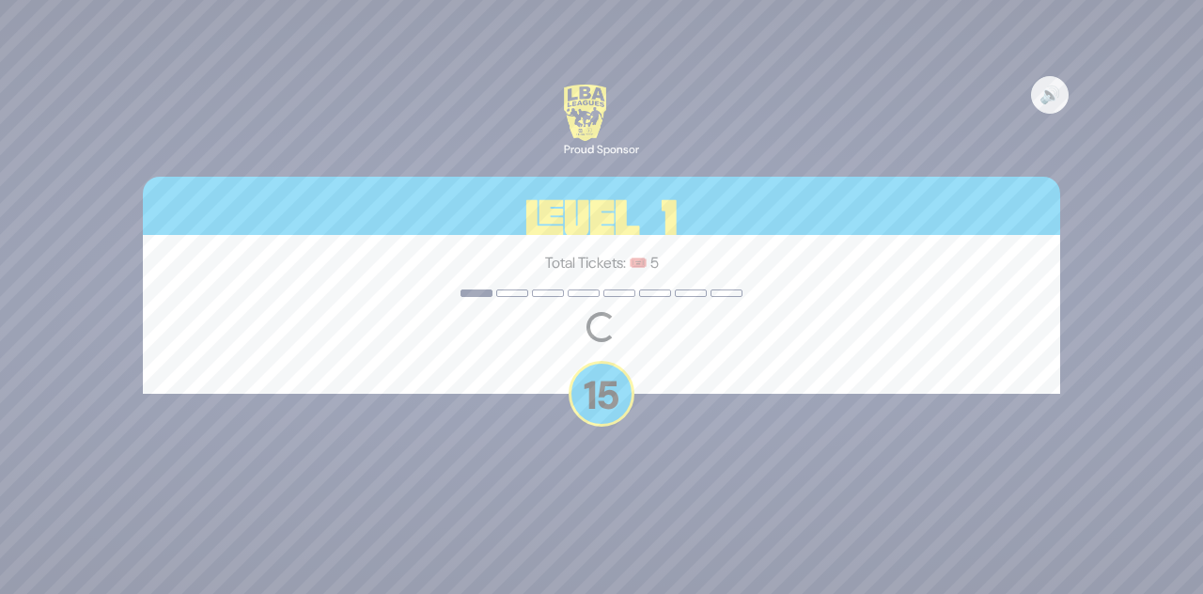
scroll to position [0, 0]
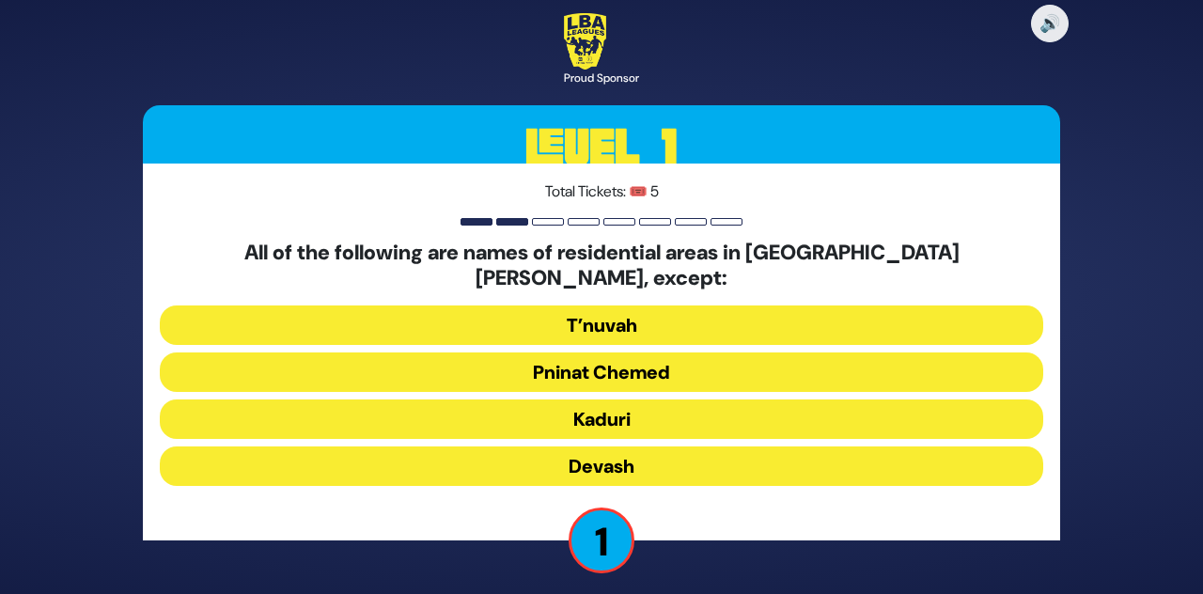
click at [747, 392] on button "Pninat Chemed" at bounding box center [601, 371] width 883 height 39
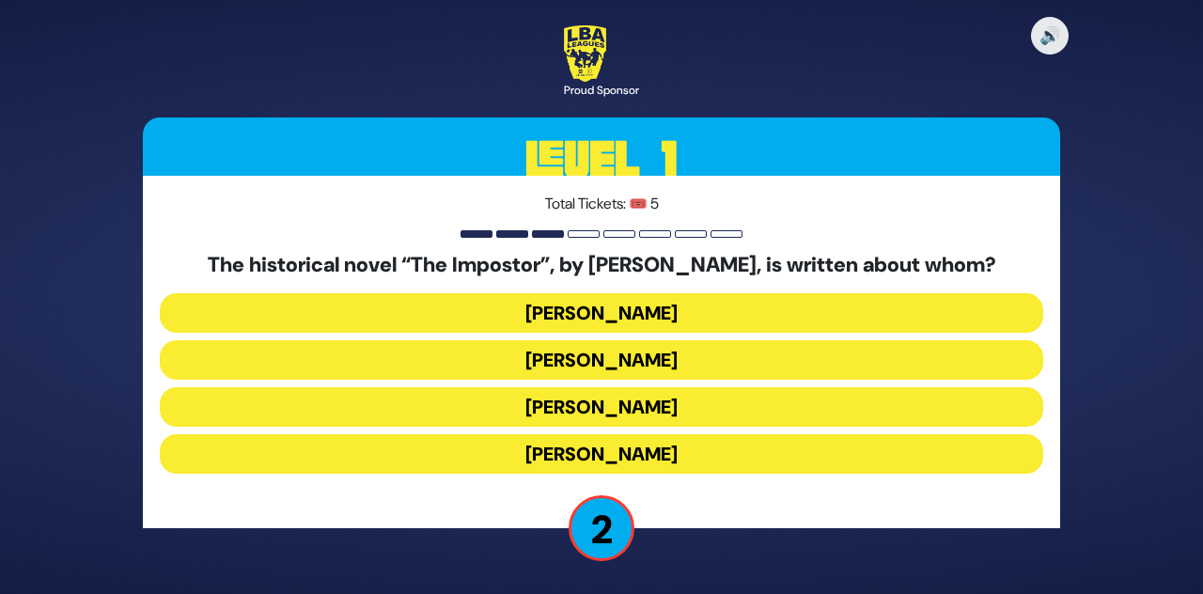
click at [822, 380] on button "Shlomo Molcho" at bounding box center [601, 359] width 883 height 39
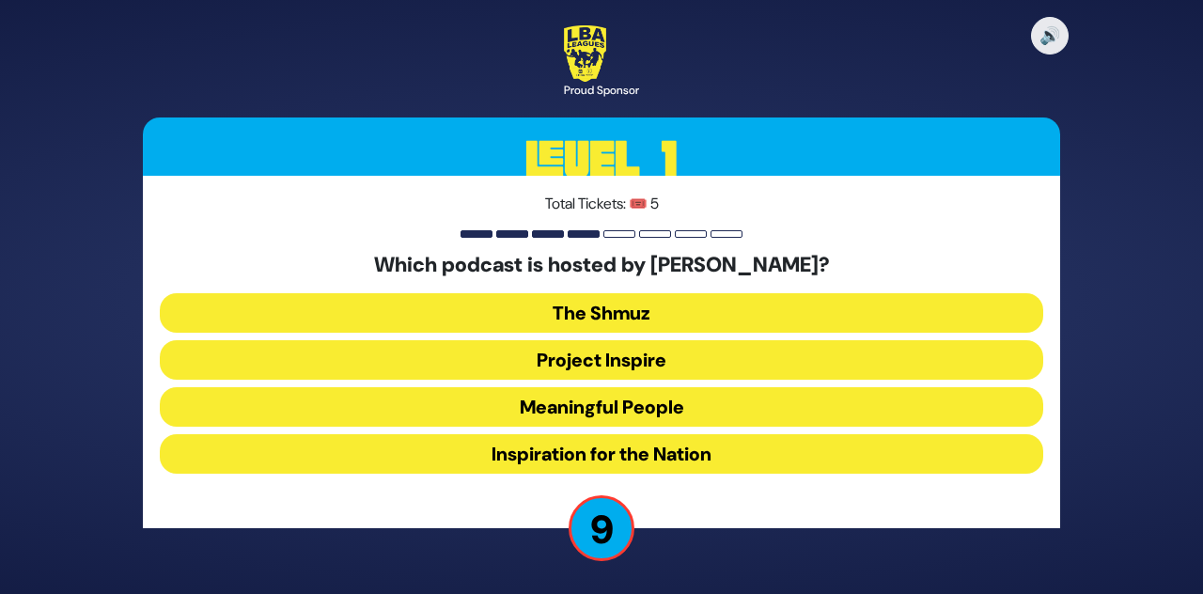
click at [780, 427] on button "Meaningful People" at bounding box center [601, 406] width 883 height 39
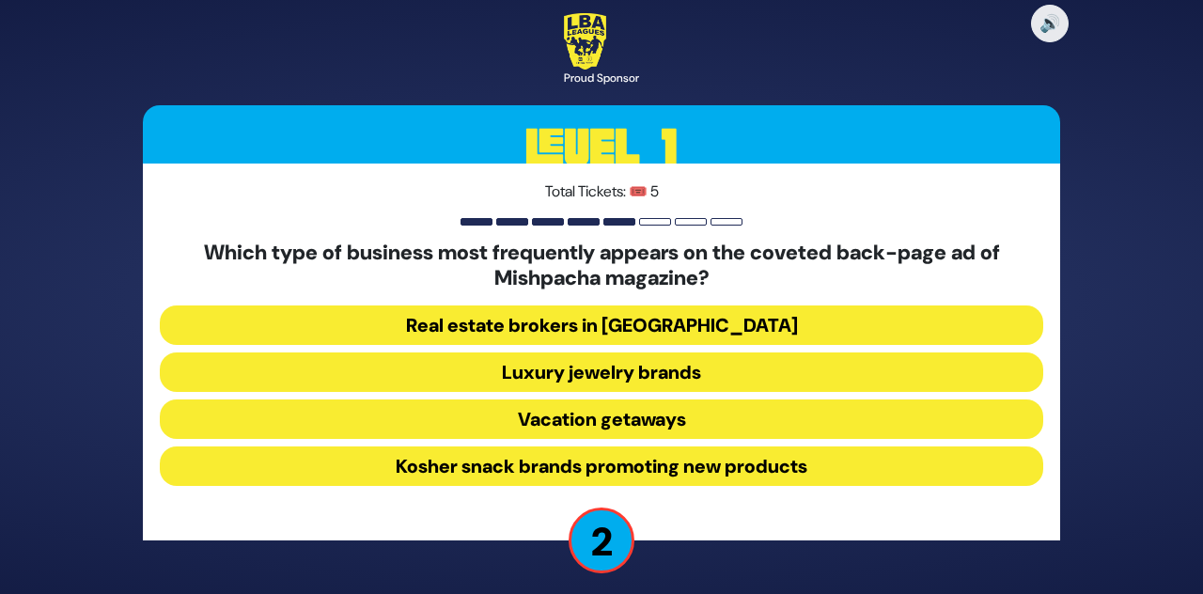
click at [808, 486] on button "Kosher snack brands promoting new products" at bounding box center [601, 465] width 883 height 39
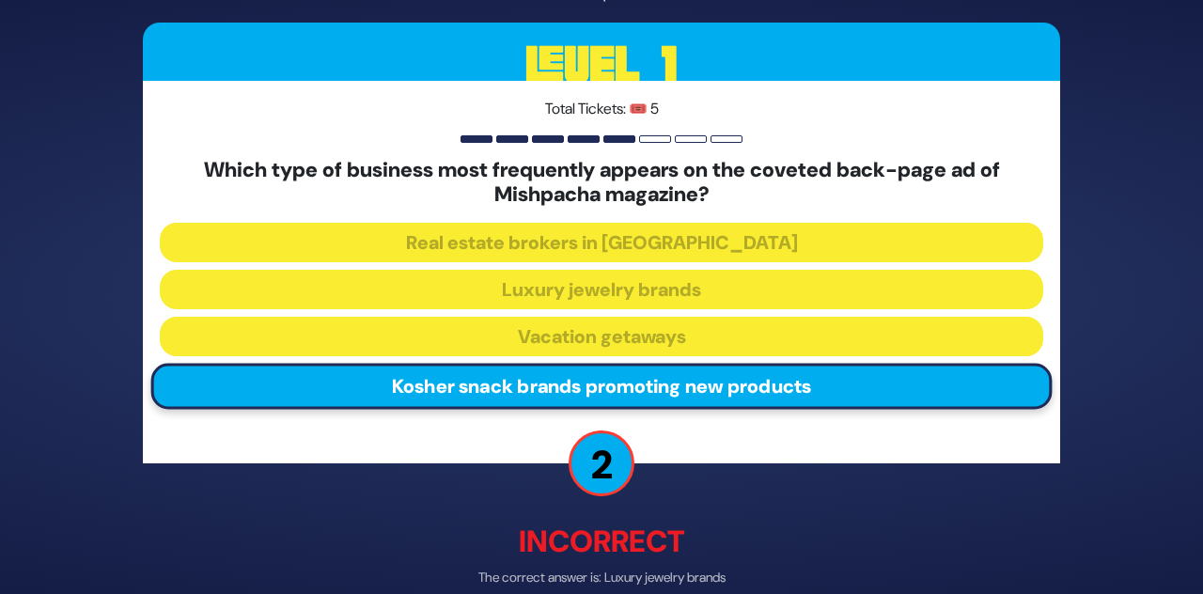
scroll to position [47, 0]
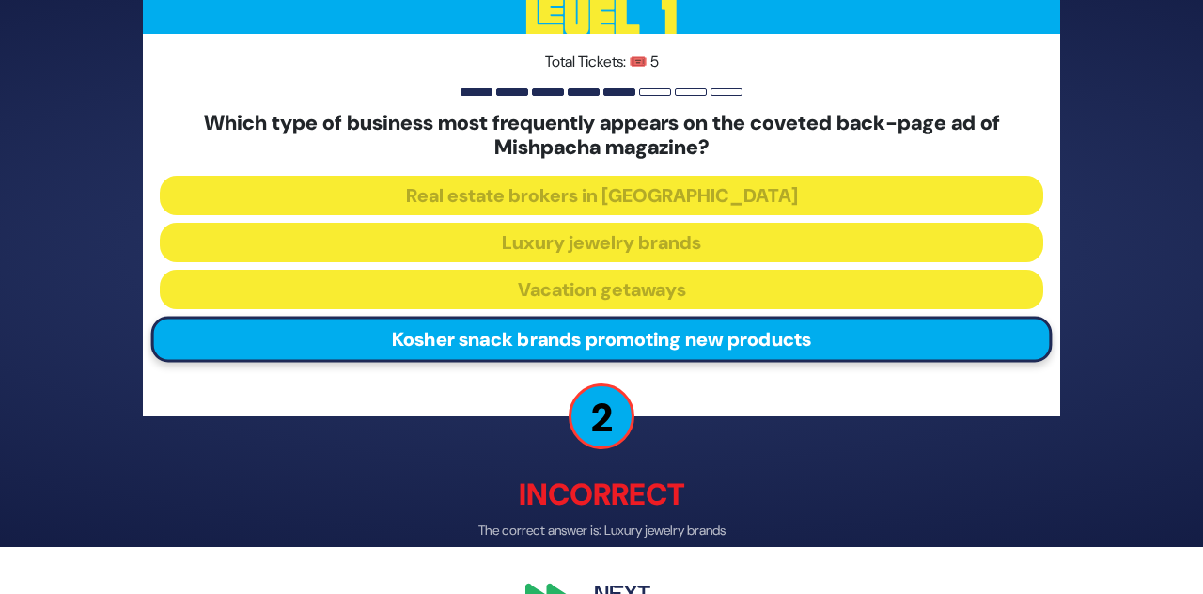
click at [620, 593] on button "Next" at bounding box center [622, 594] width 109 height 43
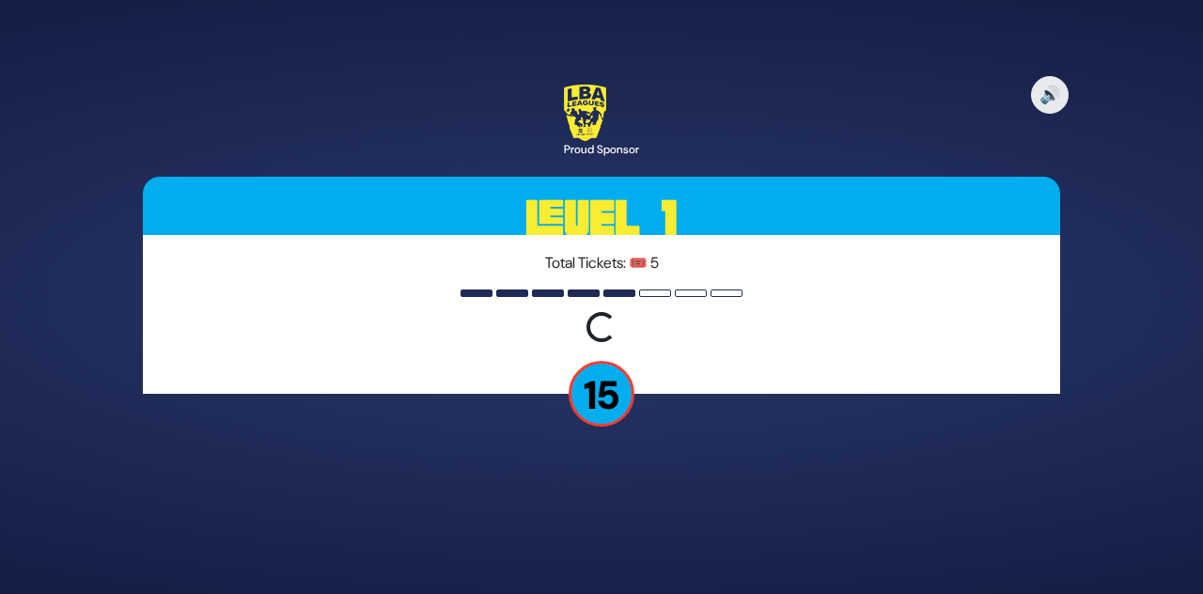
scroll to position [0, 0]
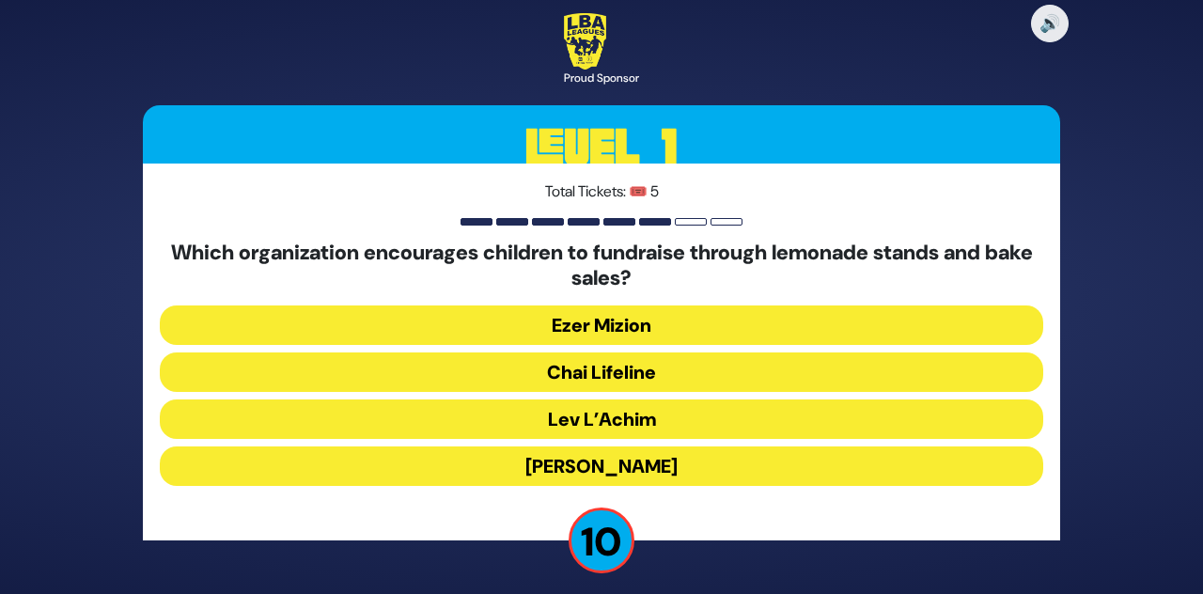
click at [812, 392] on button "Chai Lifeline" at bounding box center [601, 371] width 883 height 39
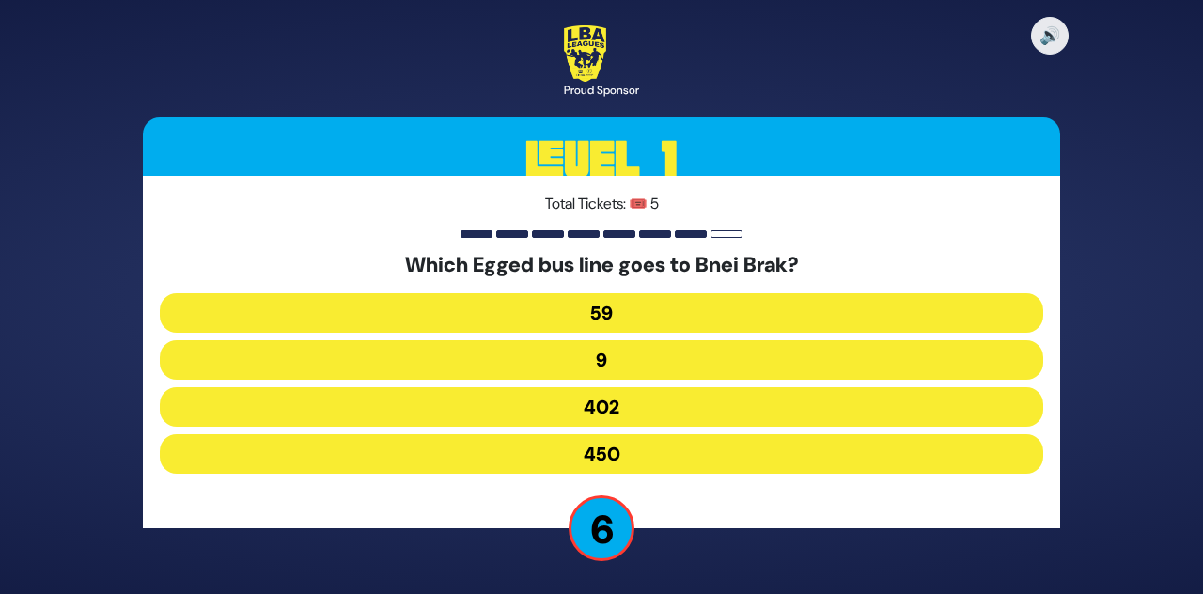
click at [818, 427] on button "402" at bounding box center [601, 406] width 883 height 39
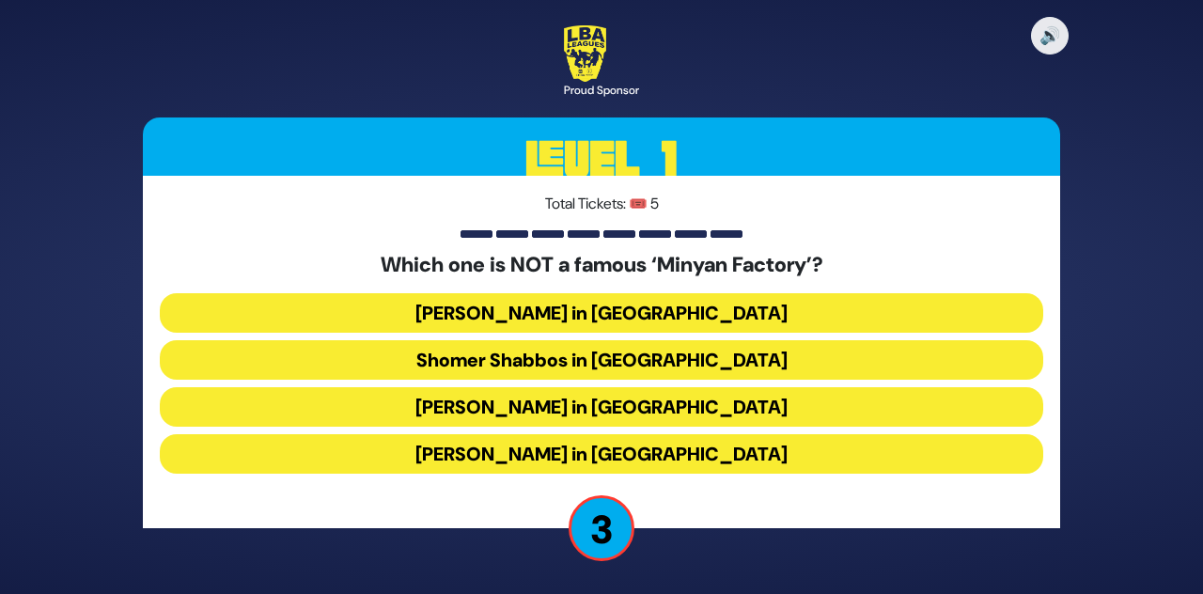
click at [797, 427] on button "Scheiner’s in Monsey" at bounding box center [601, 406] width 883 height 39
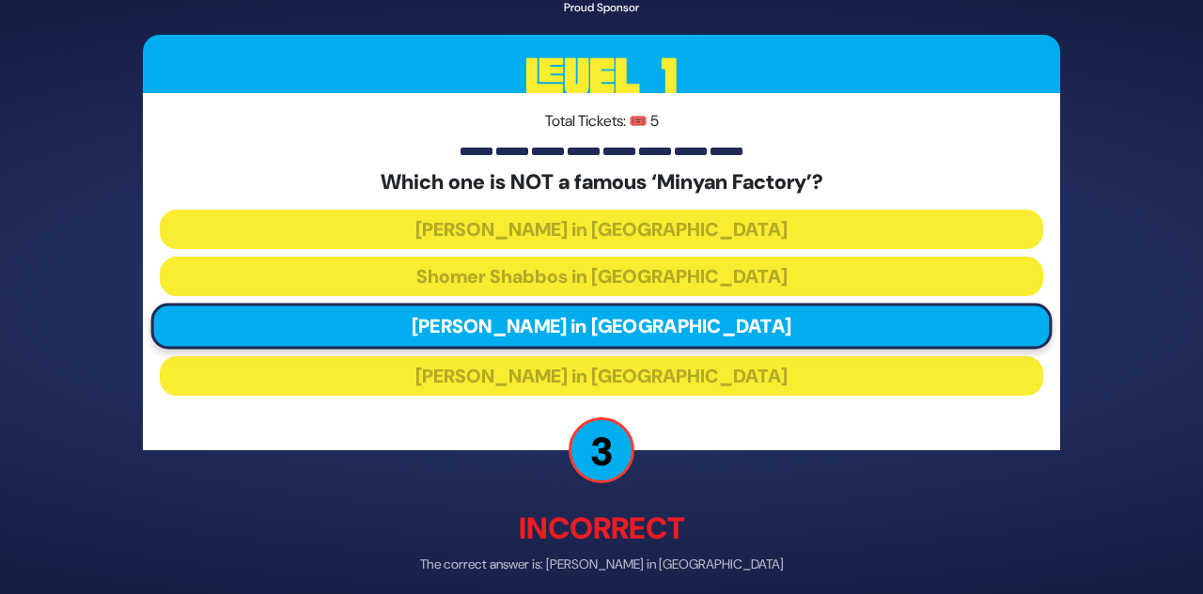
scroll to position [34, 0]
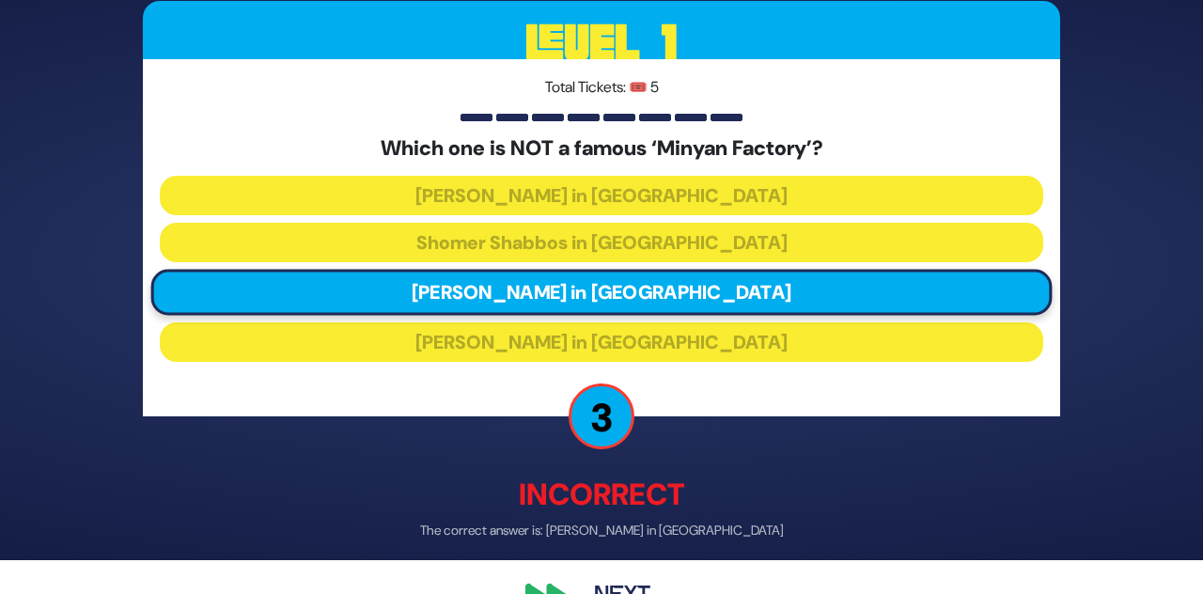
click at [622, 593] on button "Next" at bounding box center [622, 595] width 109 height 43
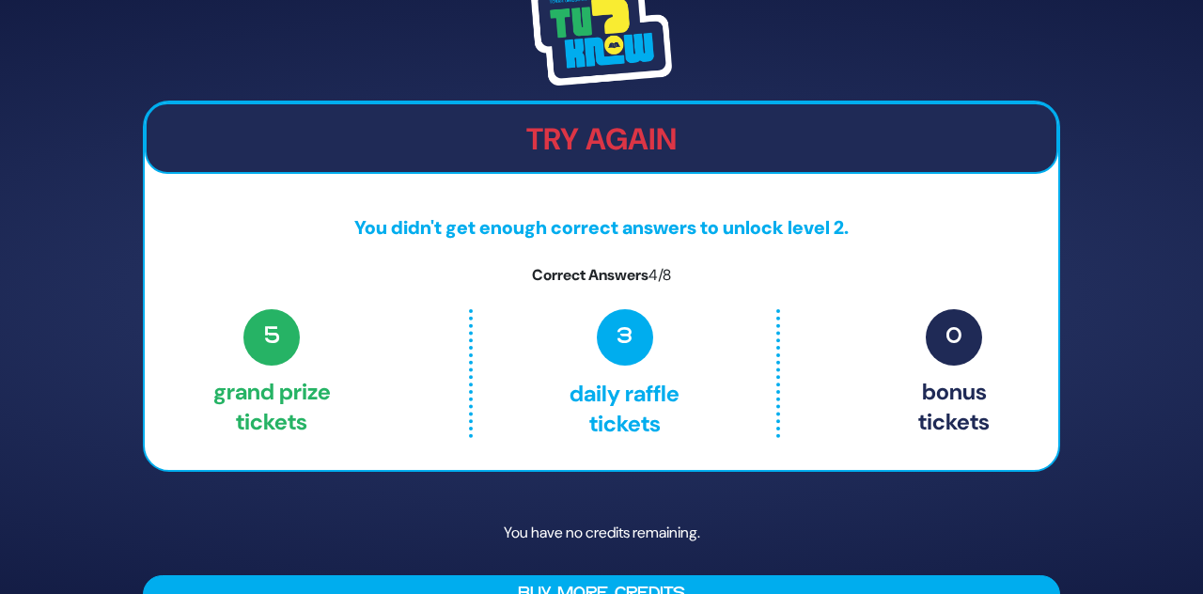
click at [1022, 593] on button "Buy More Credits" at bounding box center [601, 594] width 917 height 39
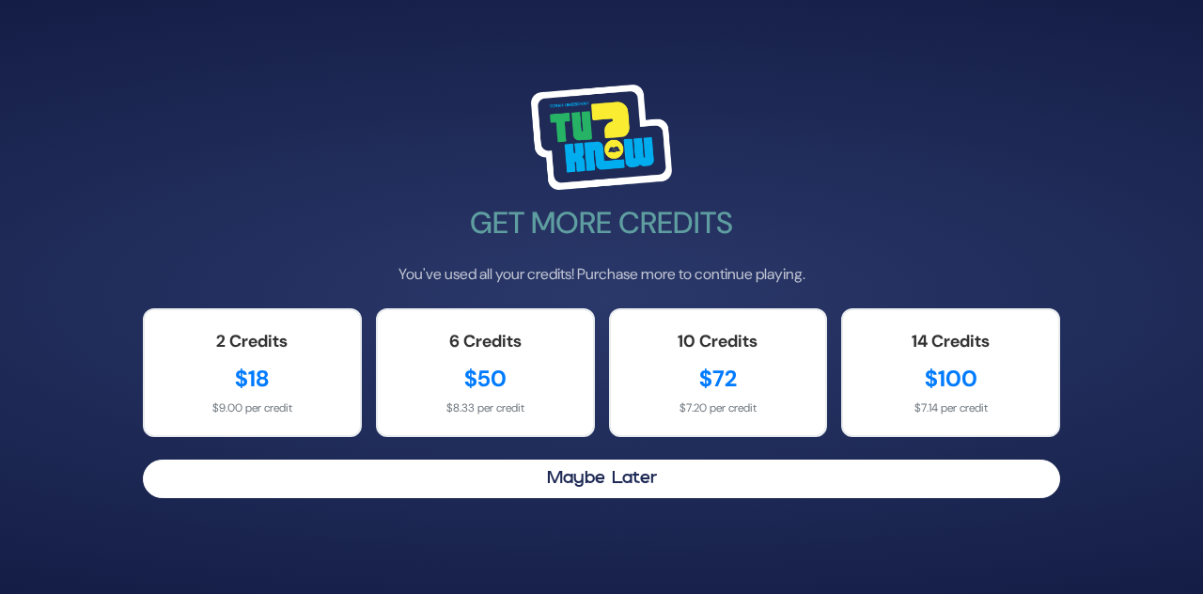
click at [1026, 498] on button "Maybe Later" at bounding box center [601, 479] width 917 height 39
